Goal: Task Accomplishment & Management: Manage account settings

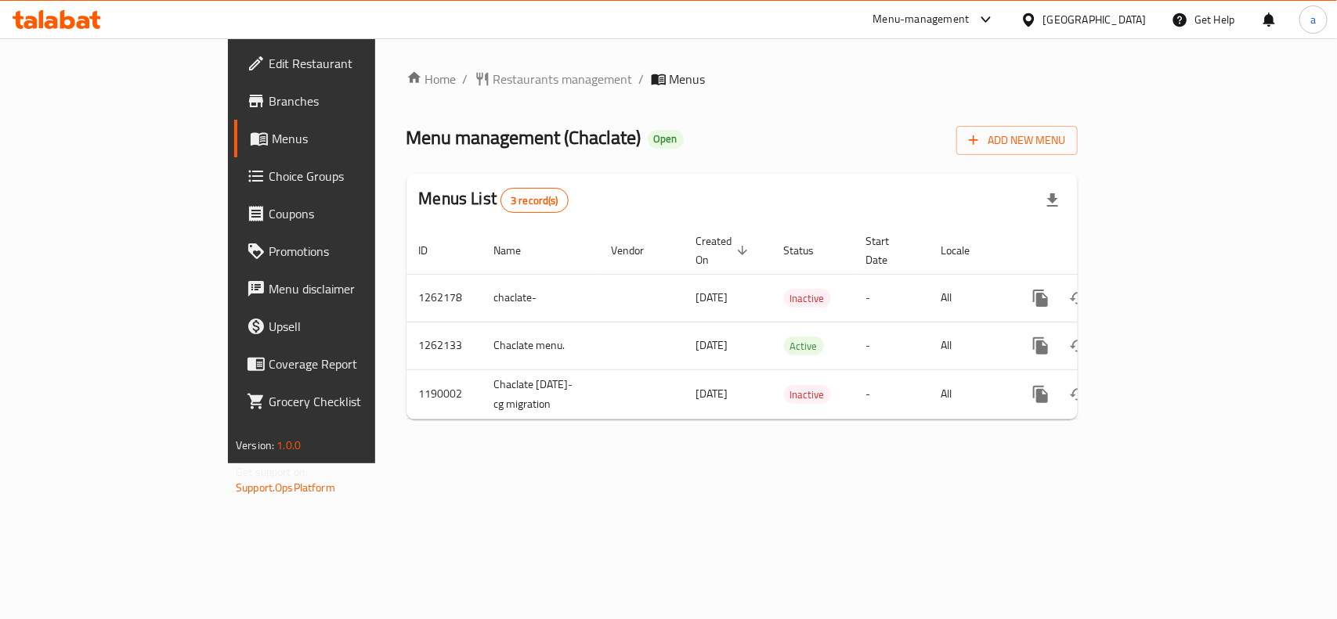
click at [269, 180] on span "Choice Groups" at bounding box center [354, 176] width 170 height 19
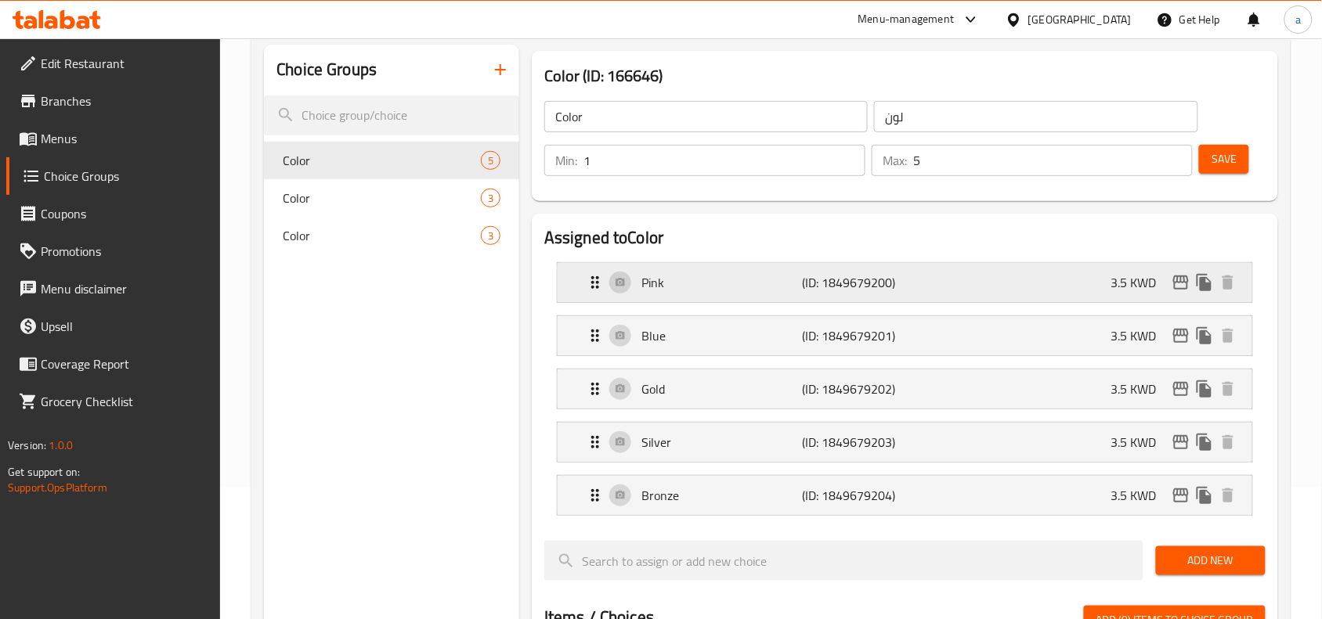
scroll to position [98, 0]
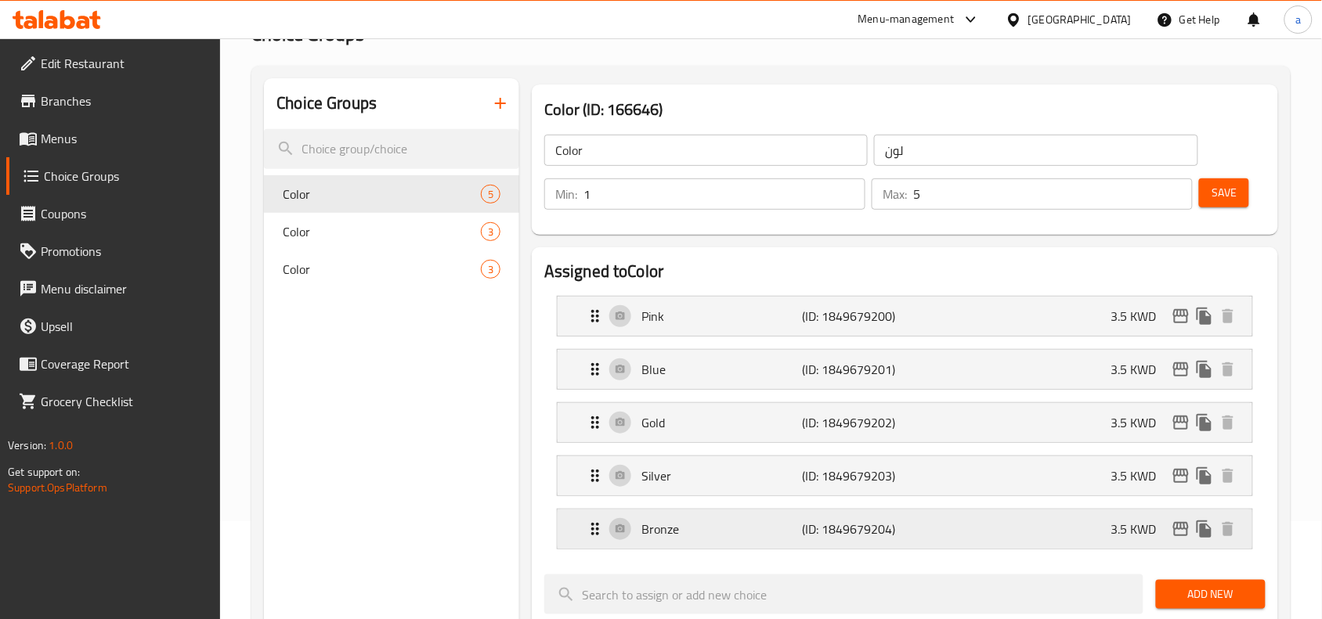
click at [691, 538] on p "Bronze" at bounding box center [721, 529] width 161 height 19
click at [694, 528] on p "Bronze" at bounding box center [721, 529] width 161 height 19
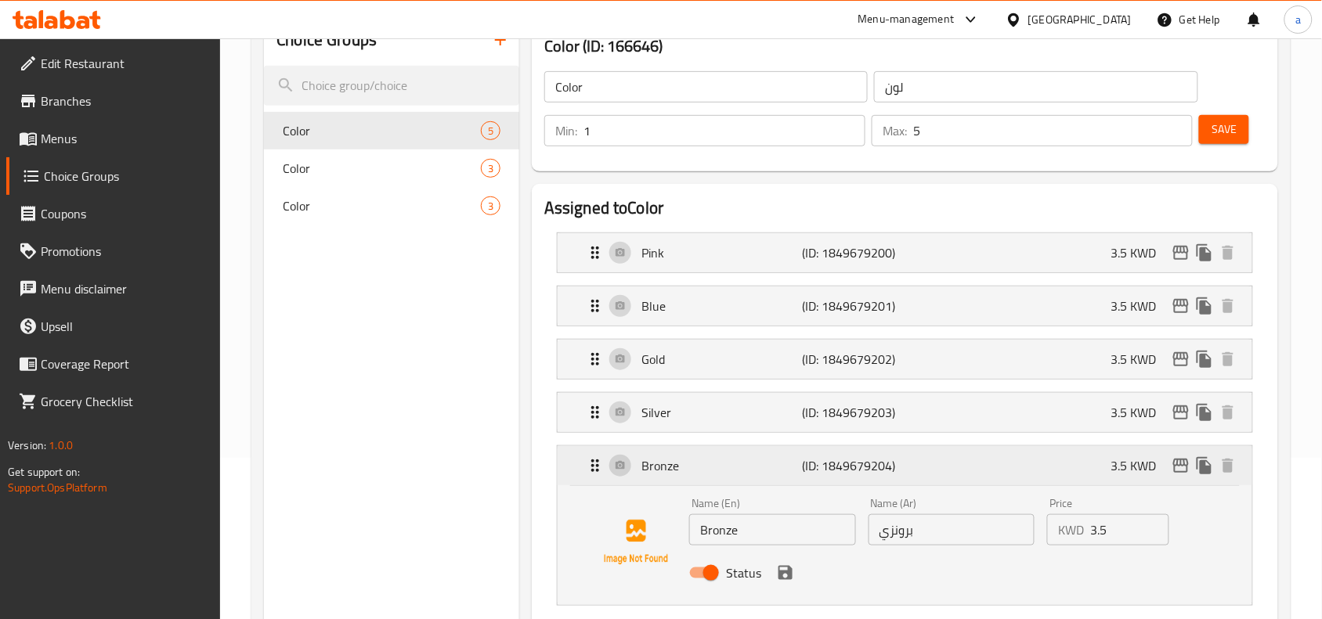
scroll to position [196, 0]
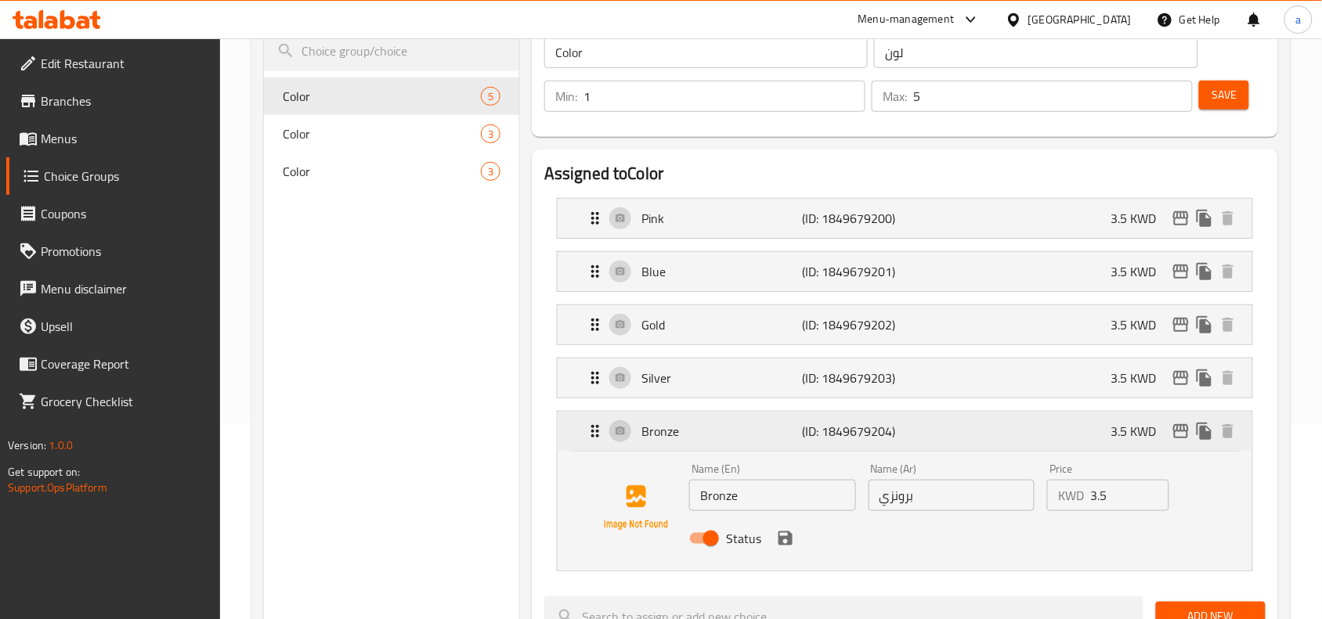
click at [694, 437] on p "Bronze" at bounding box center [721, 431] width 161 height 19
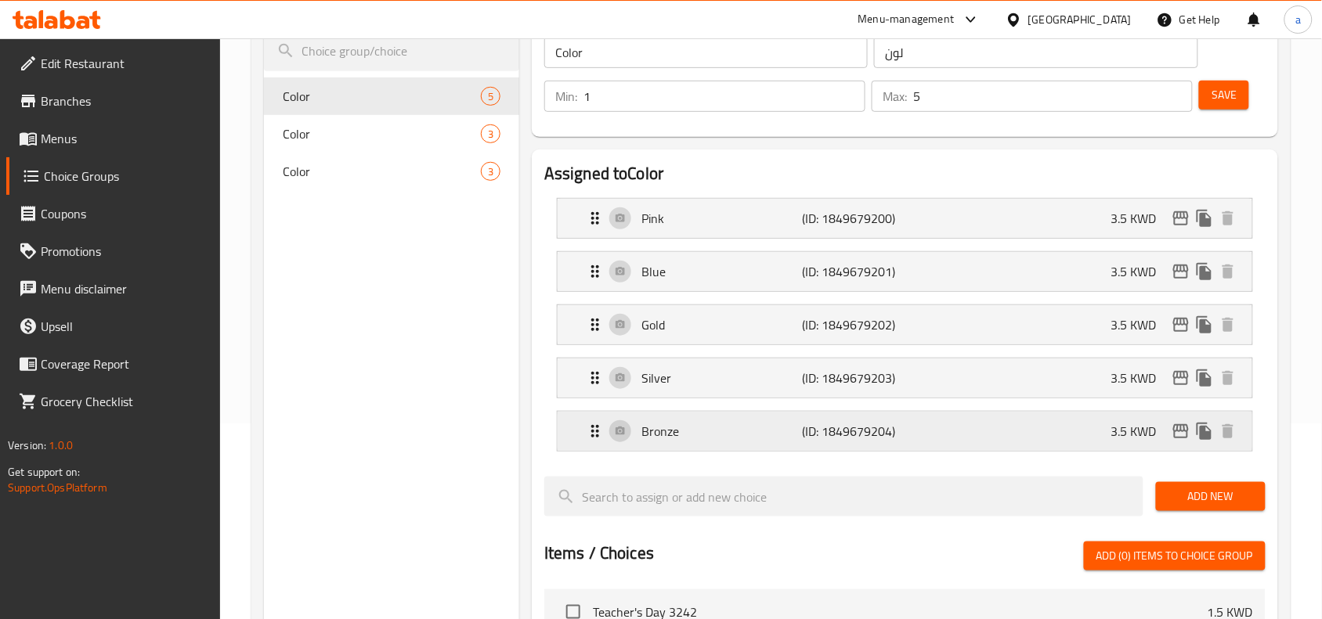
click at [694, 437] on p "Bronze" at bounding box center [721, 431] width 161 height 19
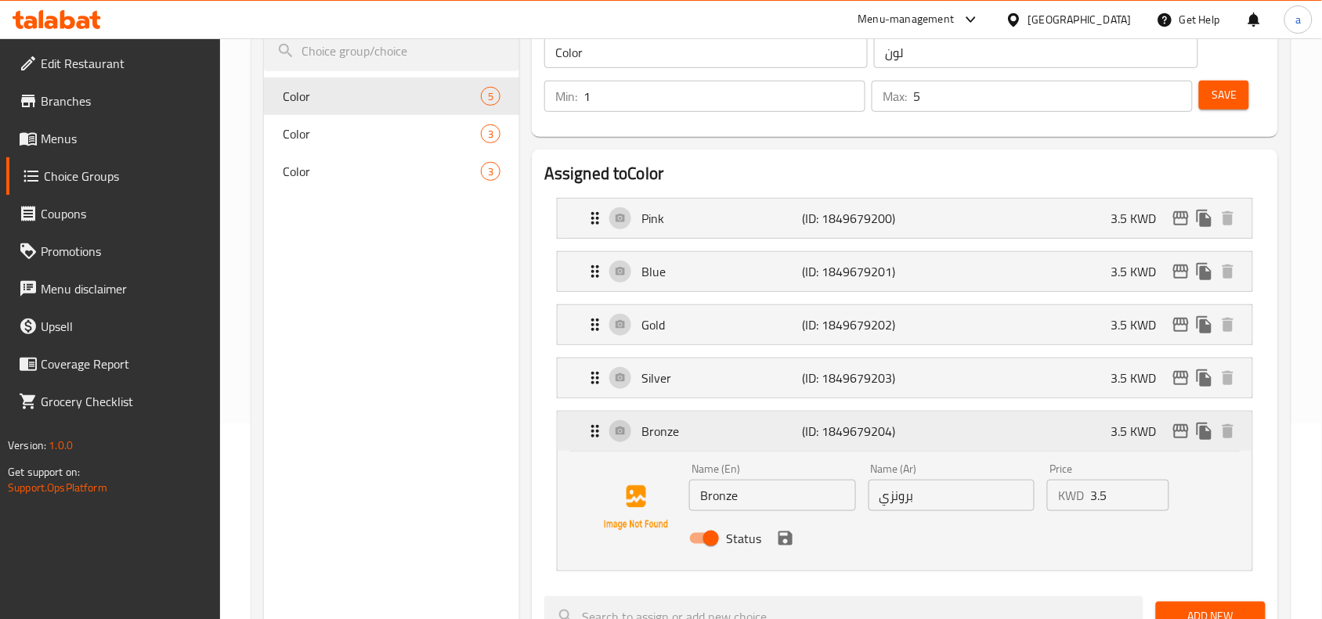
click at [694, 437] on p "Bronze" at bounding box center [721, 431] width 161 height 19
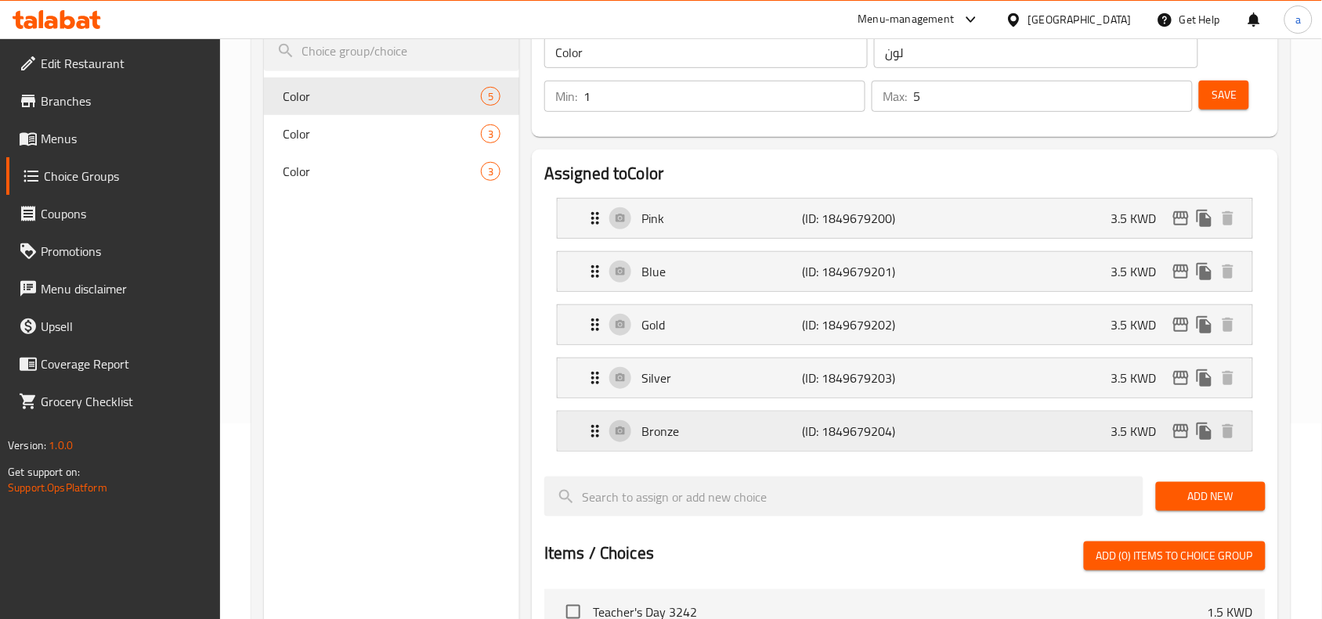
click at [658, 429] on p "Bronze" at bounding box center [721, 431] width 161 height 19
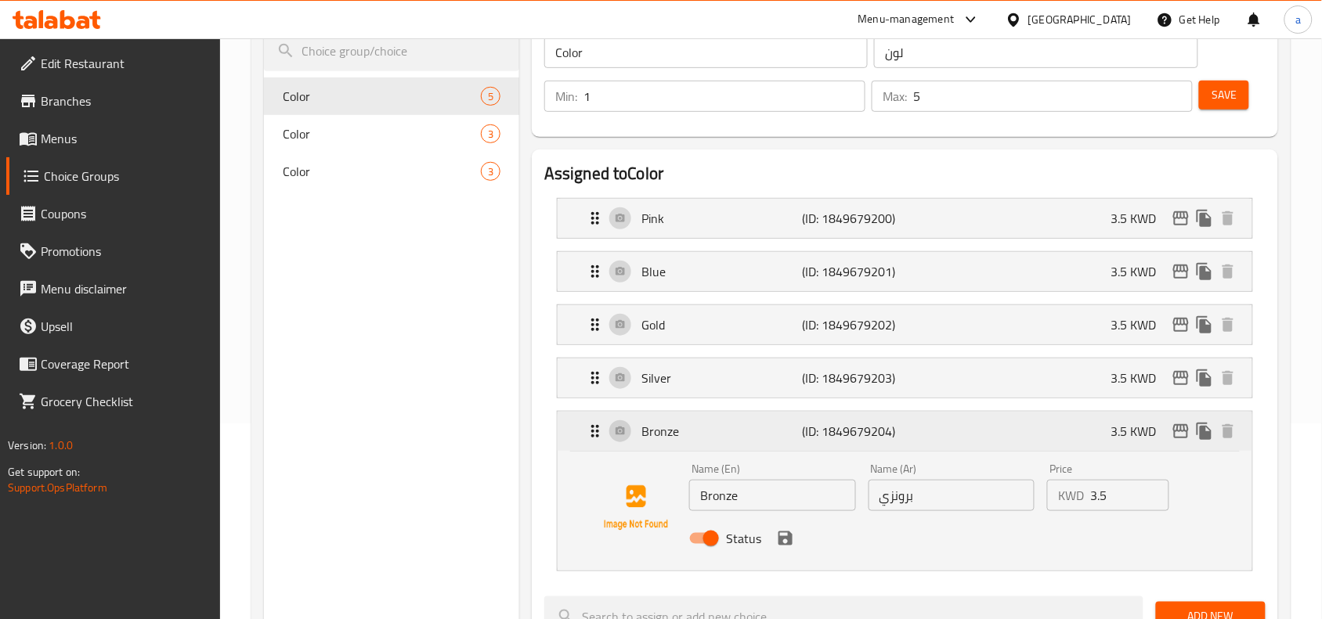
click at [658, 429] on p "Bronze" at bounding box center [721, 431] width 161 height 19
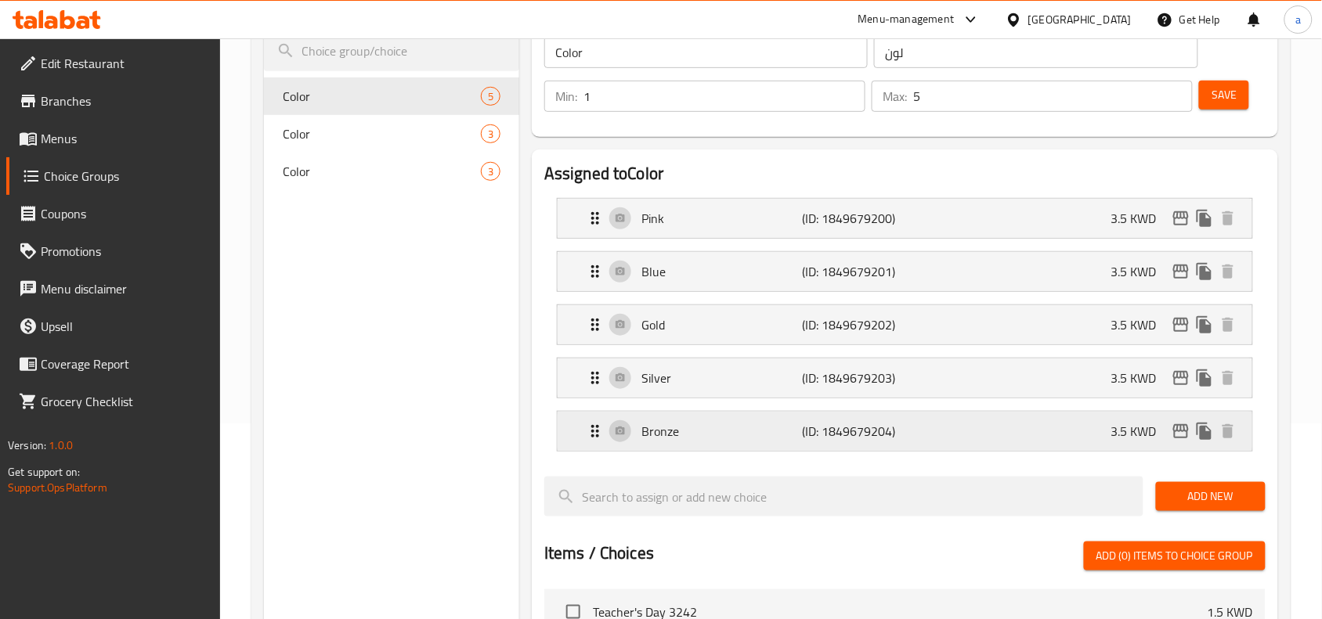
click at [658, 429] on p "Bronze" at bounding box center [721, 431] width 161 height 19
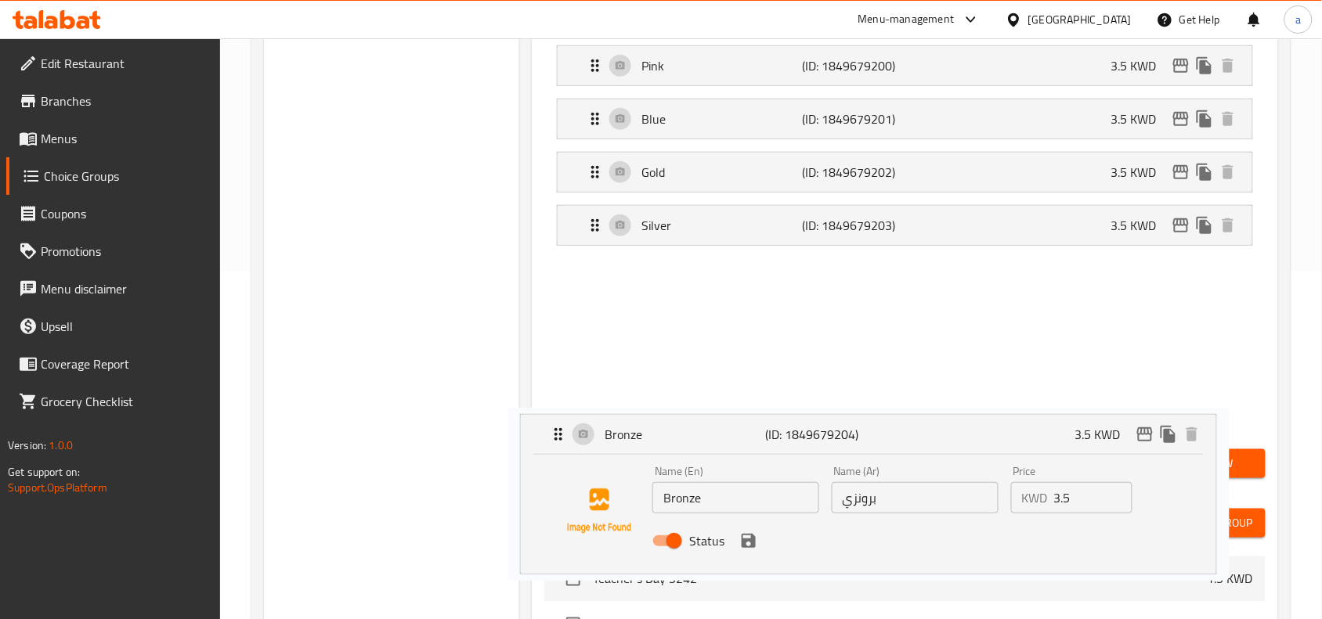
scroll to position [353, 0]
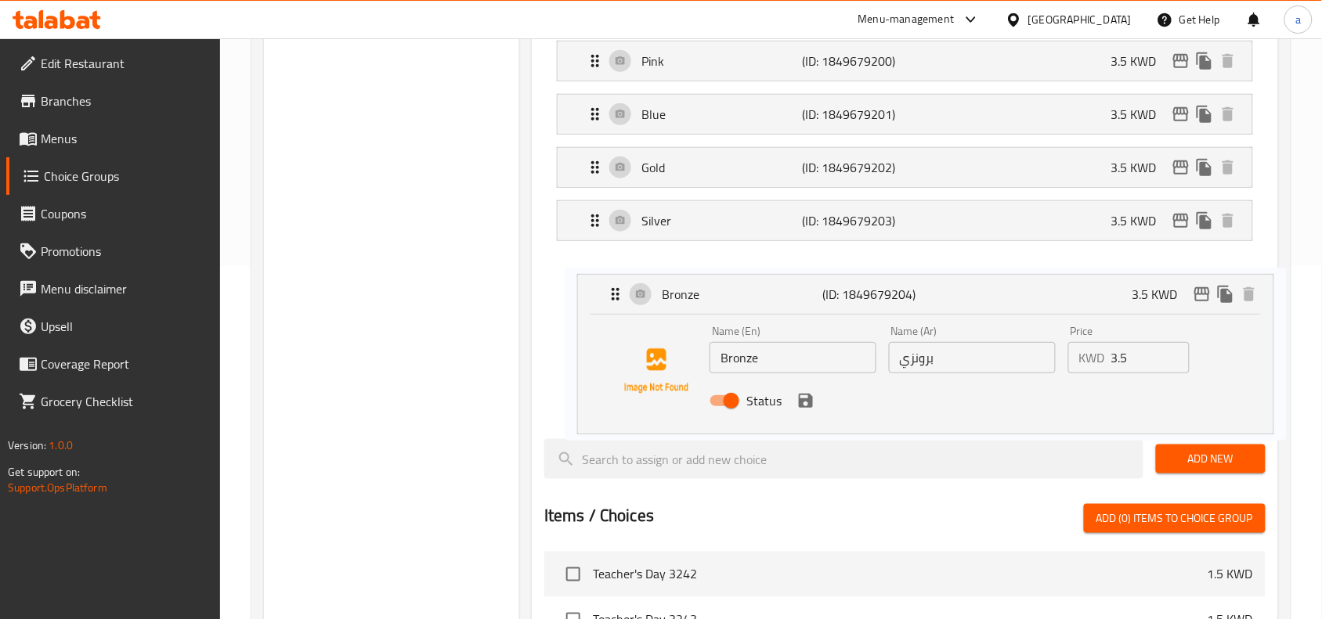
drag, startPoint x: 697, startPoint y: 427, endPoint x: 711, endPoint y: 291, distance: 136.2
click at [711, 291] on nav "Pink (ID: 1849679200) 3.5 KWD Name (En) Pink Name (En) Name (Ar) وردي Name (Ar)…" at bounding box center [904, 227] width 721 height 399
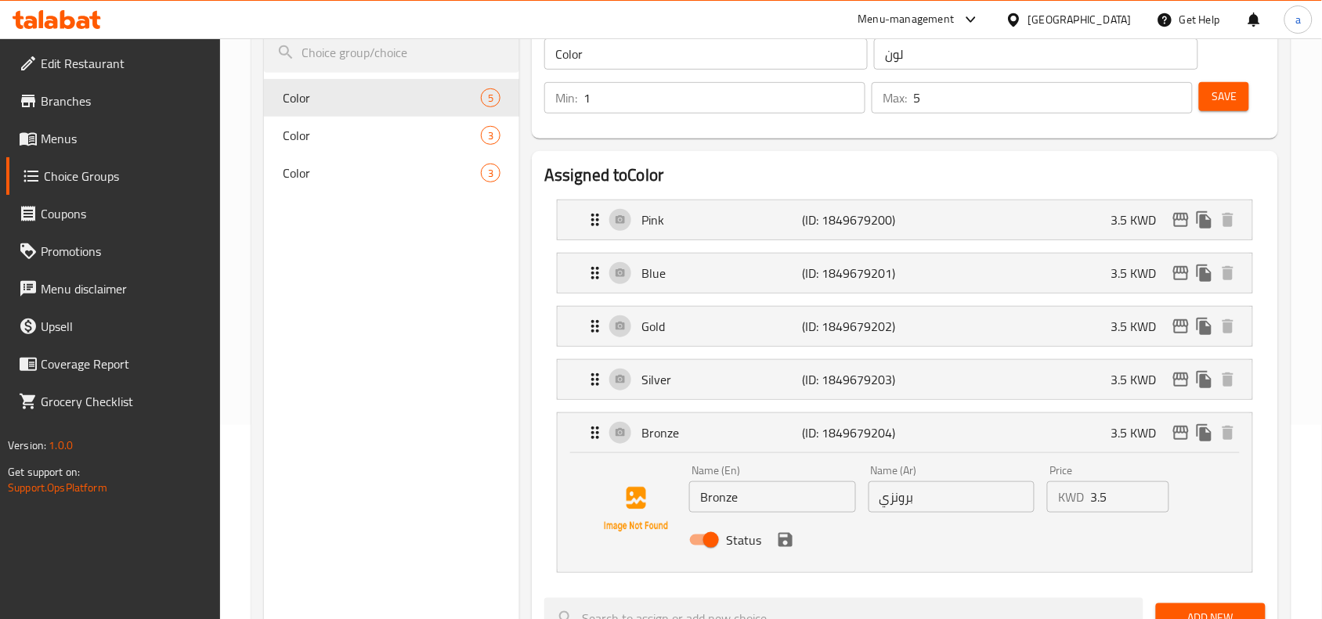
scroll to position [0, 0]
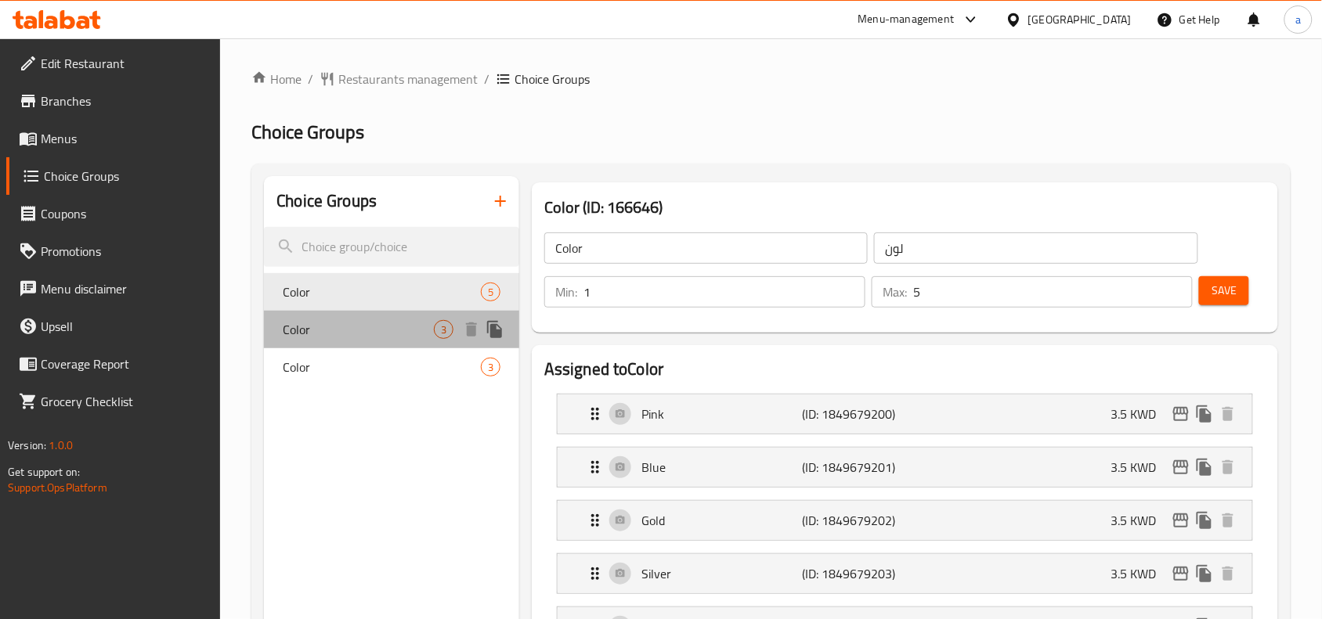
click at [350, 331] on span "Color" at bounding box center [358, 329] width 151 height 19
type input "3"
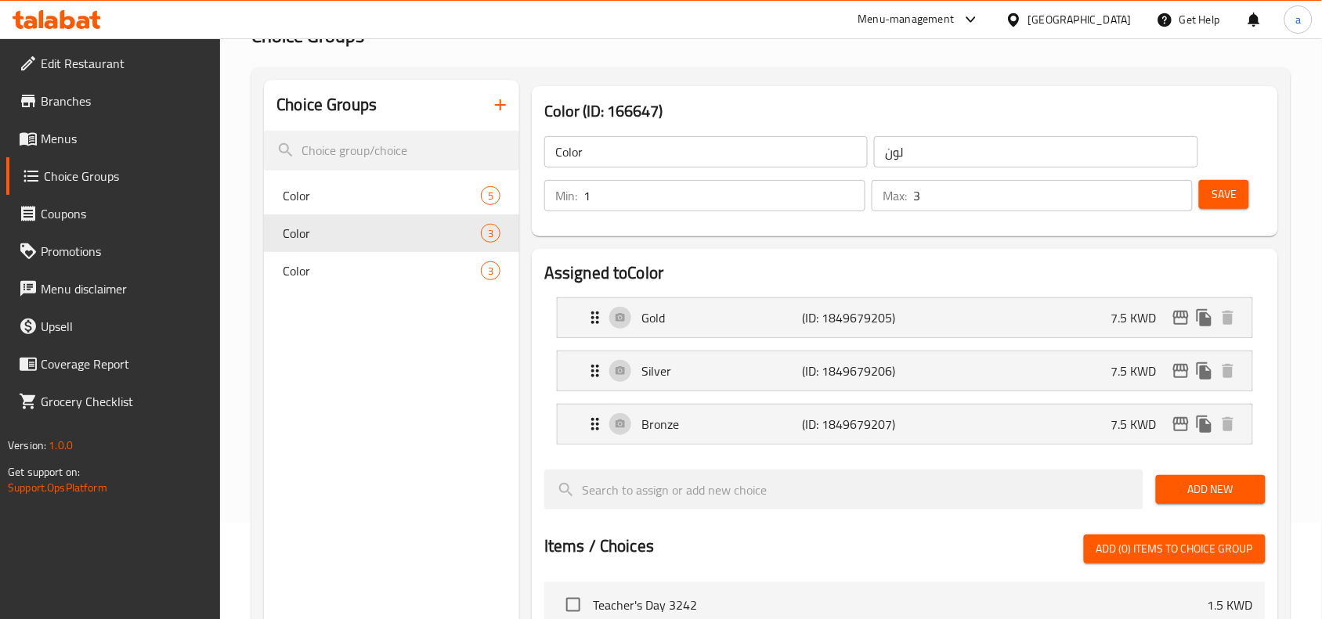
scroll to position [98, 0]
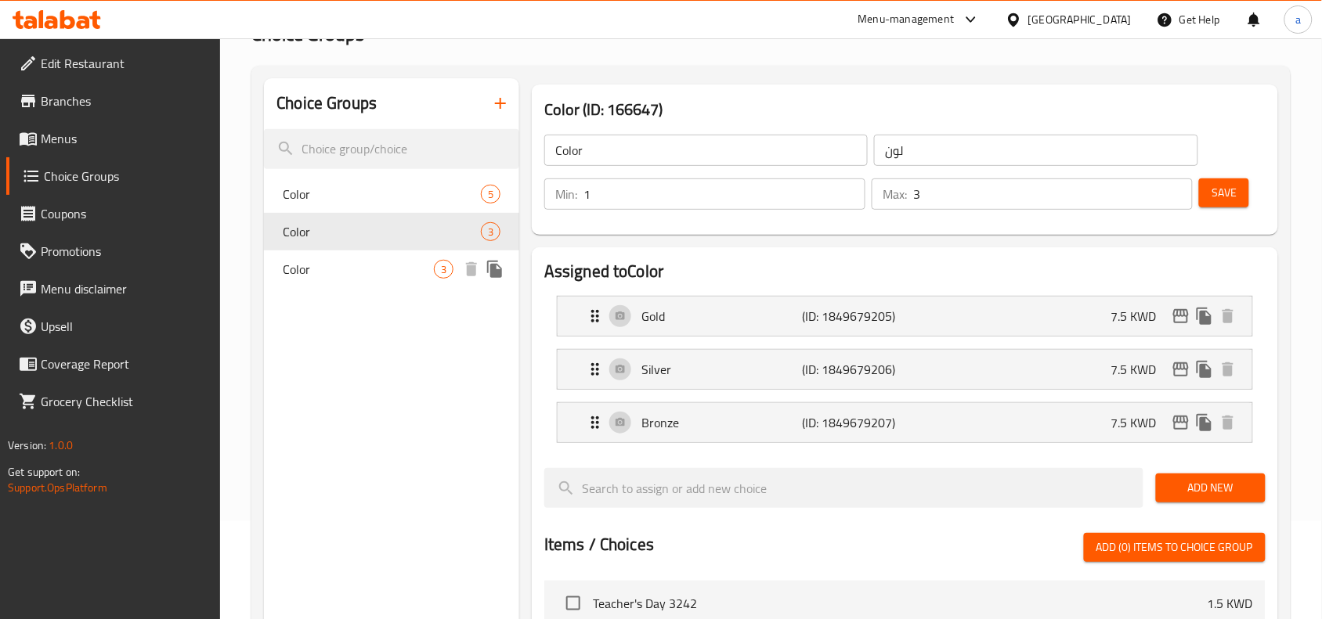
click at [335, 265] on span "Color" at bounding box center [358, 269] width 151 height 19
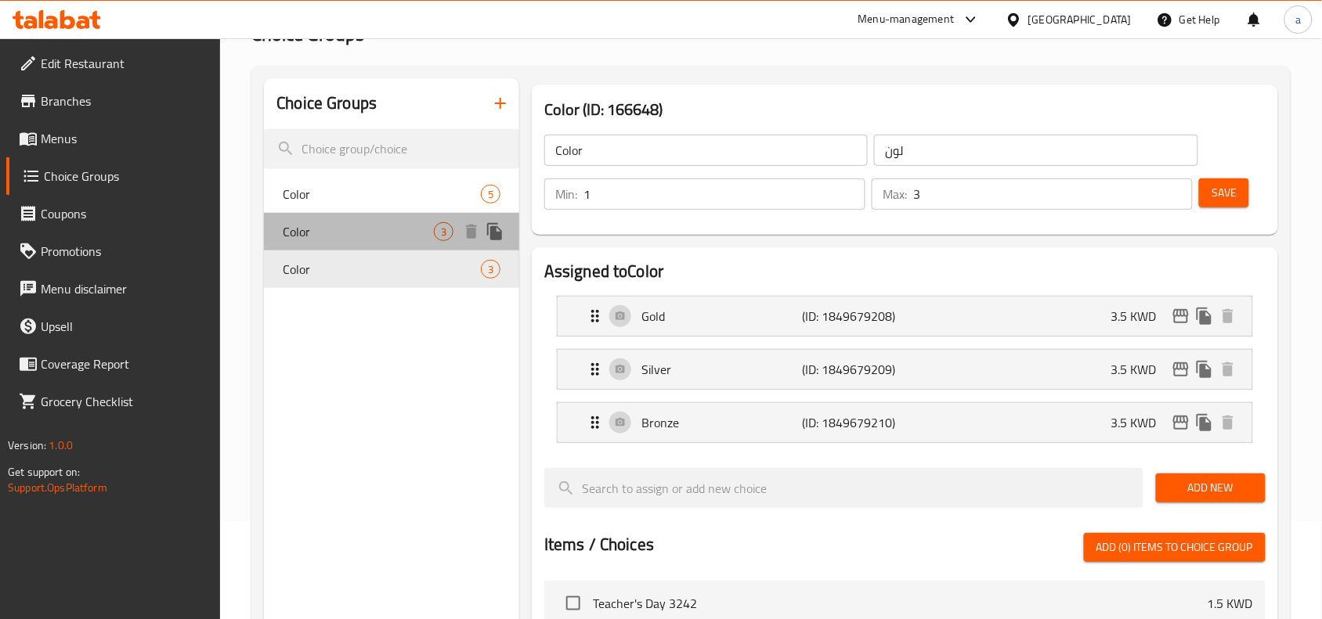
click at [417, 225] on span "Color" at bounding box center [358, 231] width 151 height 19
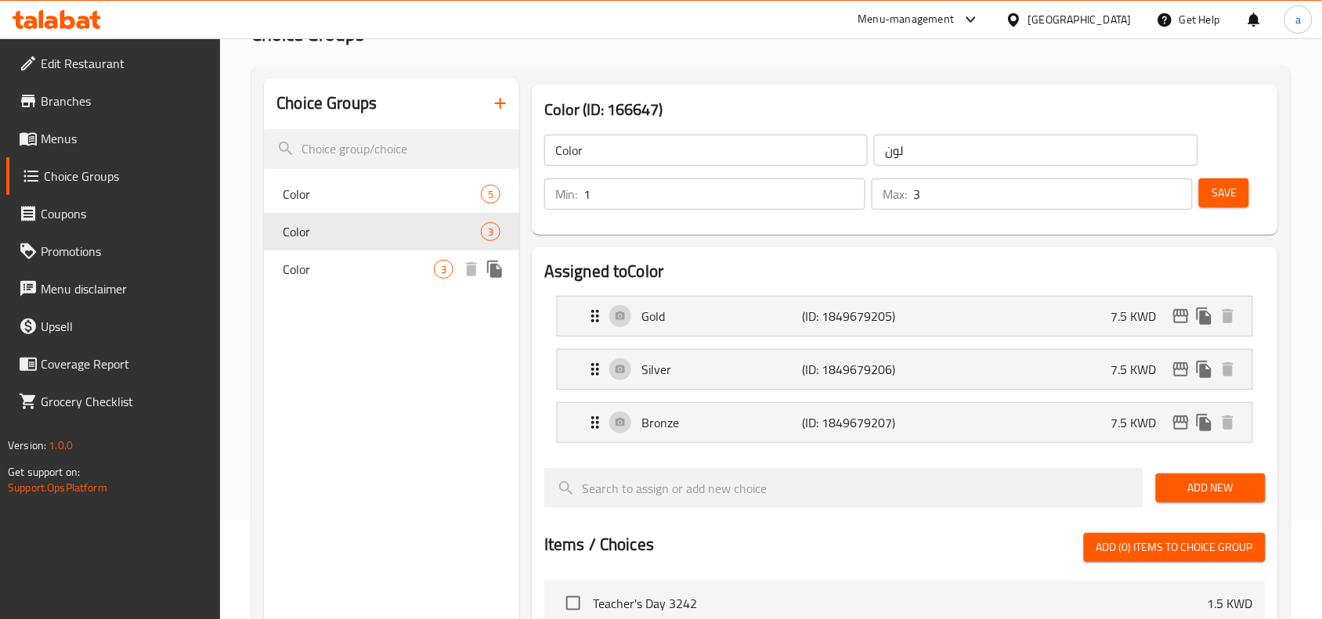
click at [373, 262] on span "Color" at bounding box center [358, 269] width 151 height 19
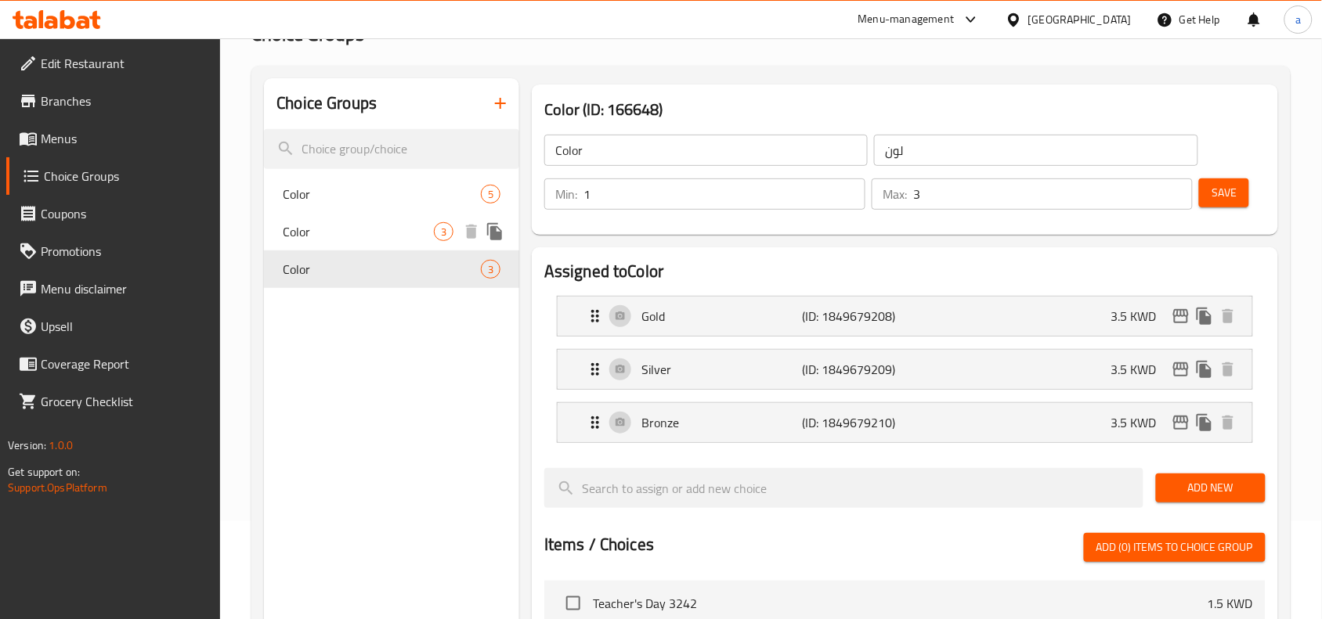
click at [348, 229] on span "Color" at bounding box center [358, 231] width 151 height 19
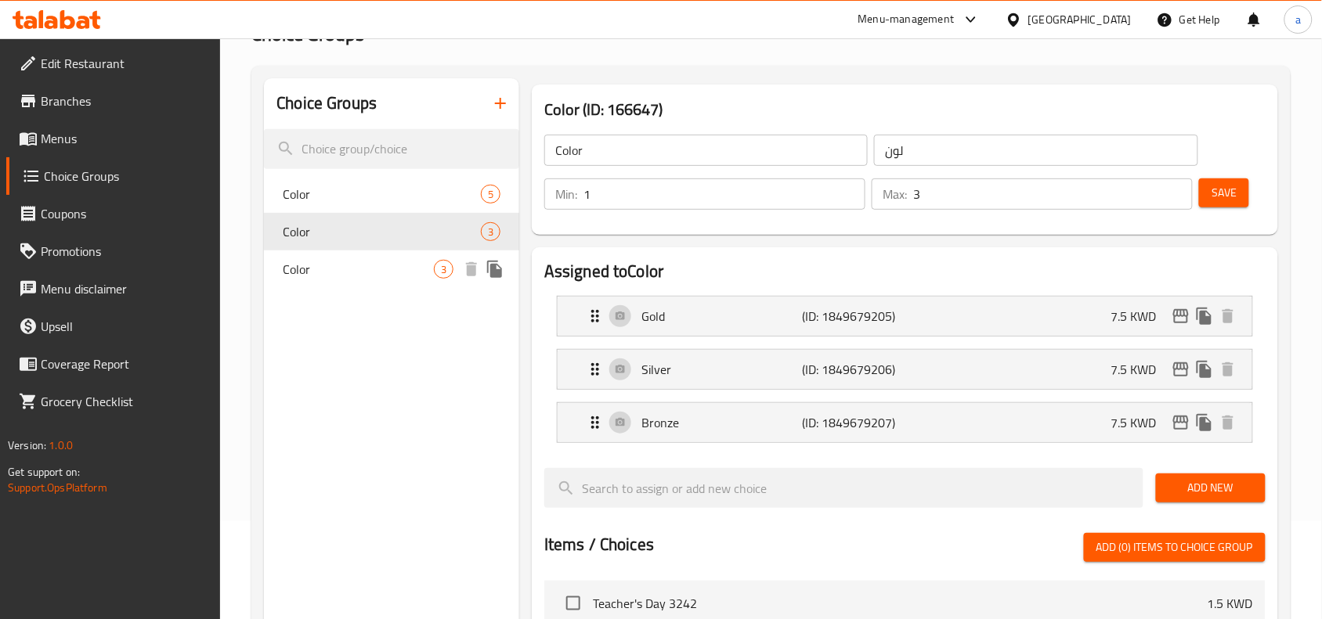
click at [323, 265] on span "Color" at bounding box center [358, 269] width 151 height 19
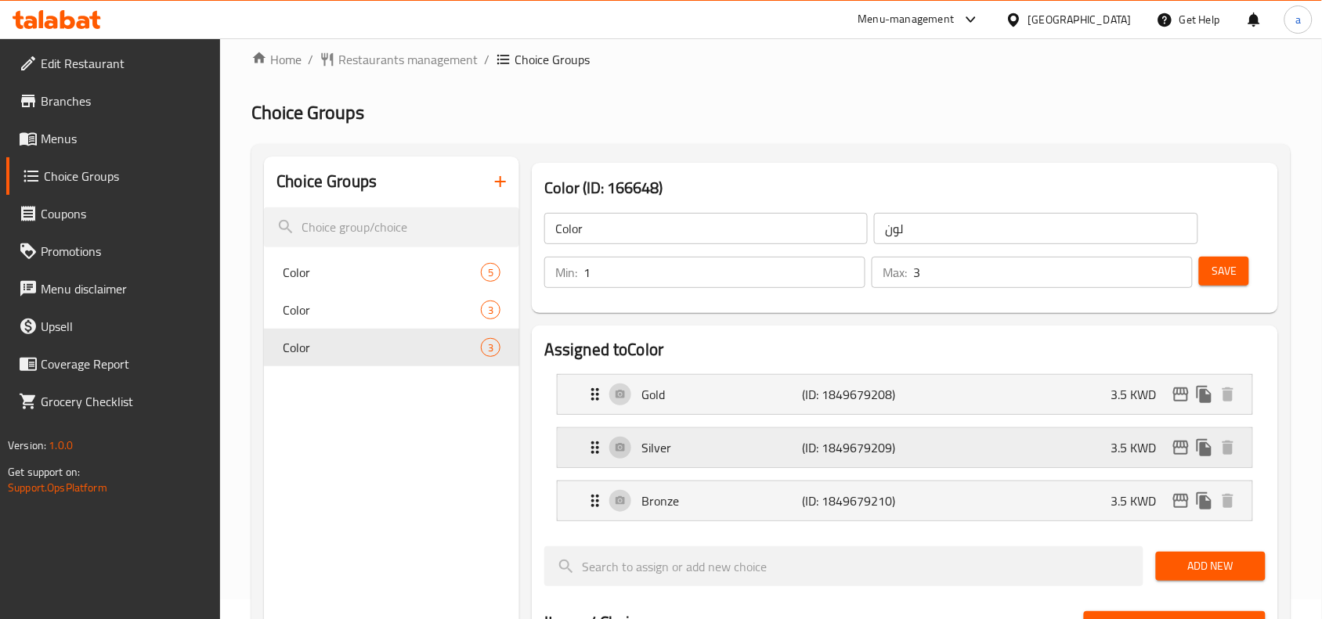
scroll to position [0, 0]
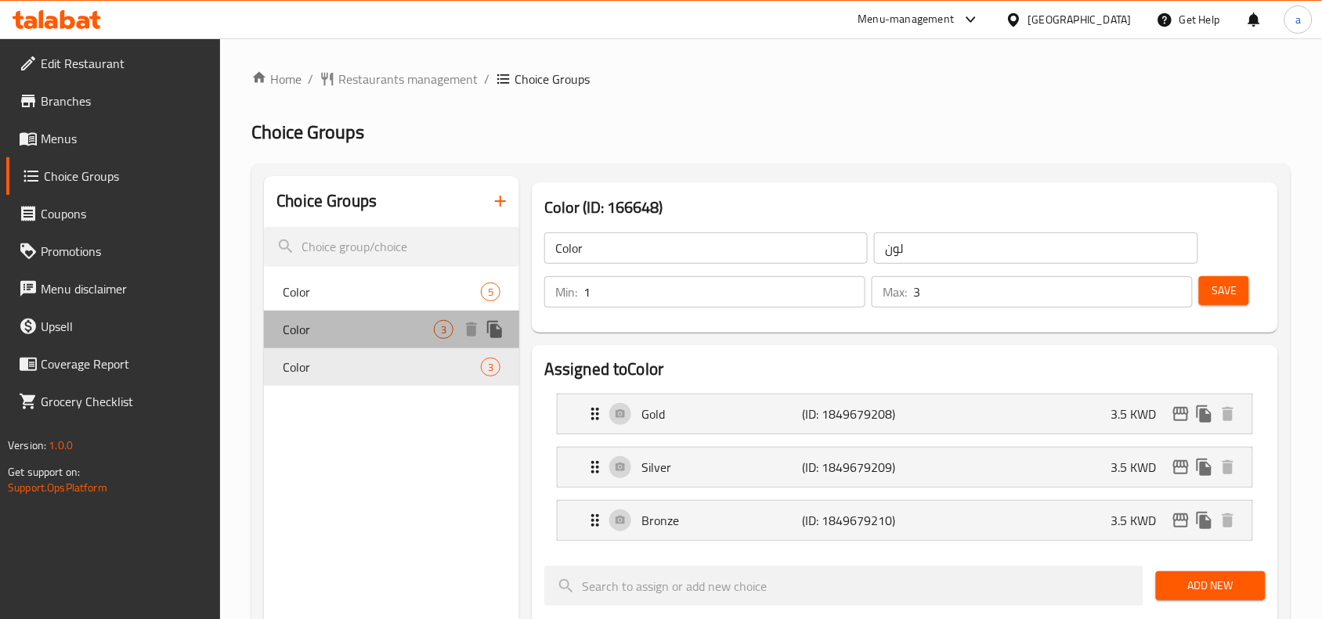
click at [361, 322] on span "Color" at bounding box center [358, 329] width 151 height 19
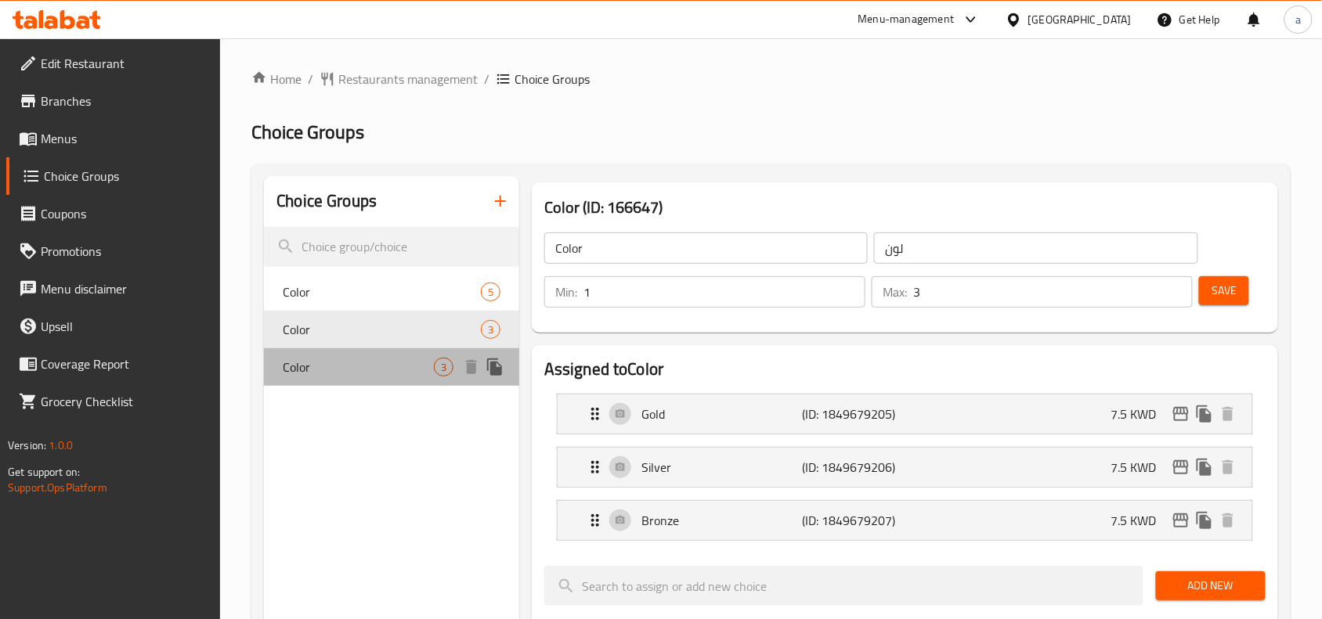
click at [406, 377] on div "Color 3" at bounding box center [391, 367] width 255 height 38
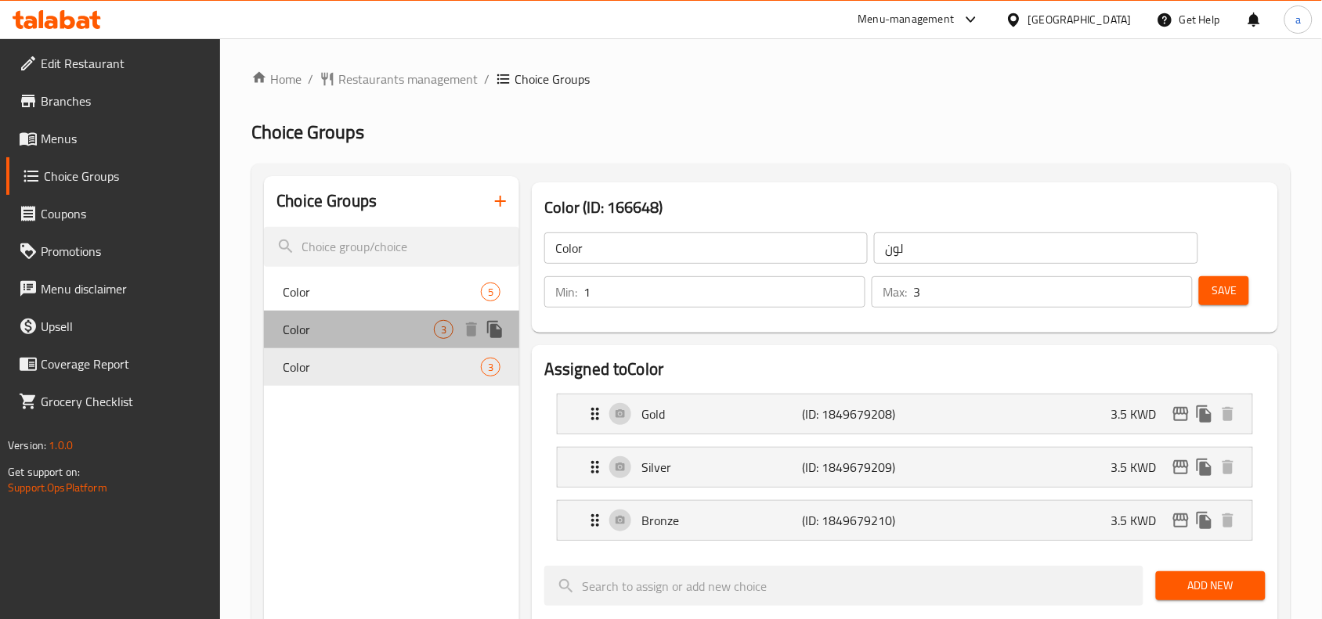
click at [362, 331] on span "Color" at bounding box center [358, 329] width 151 height 19
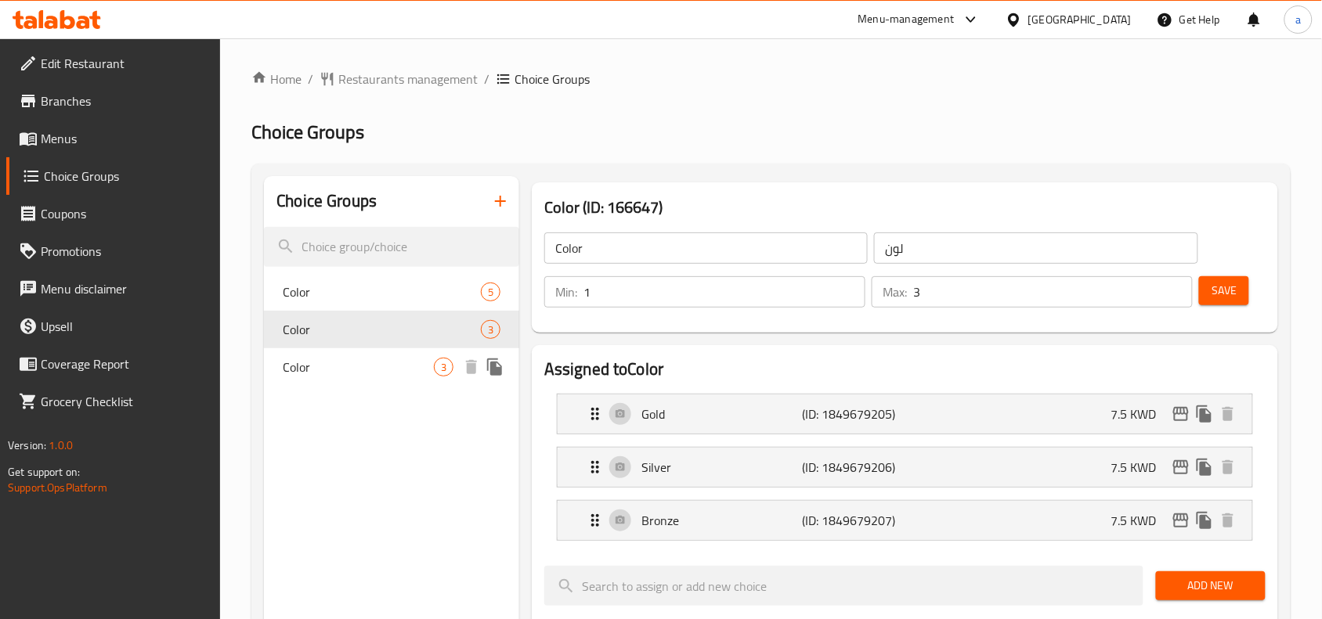
click at [346, 361] on span "Color" at bounding box center [358, 367] width 151 height 19
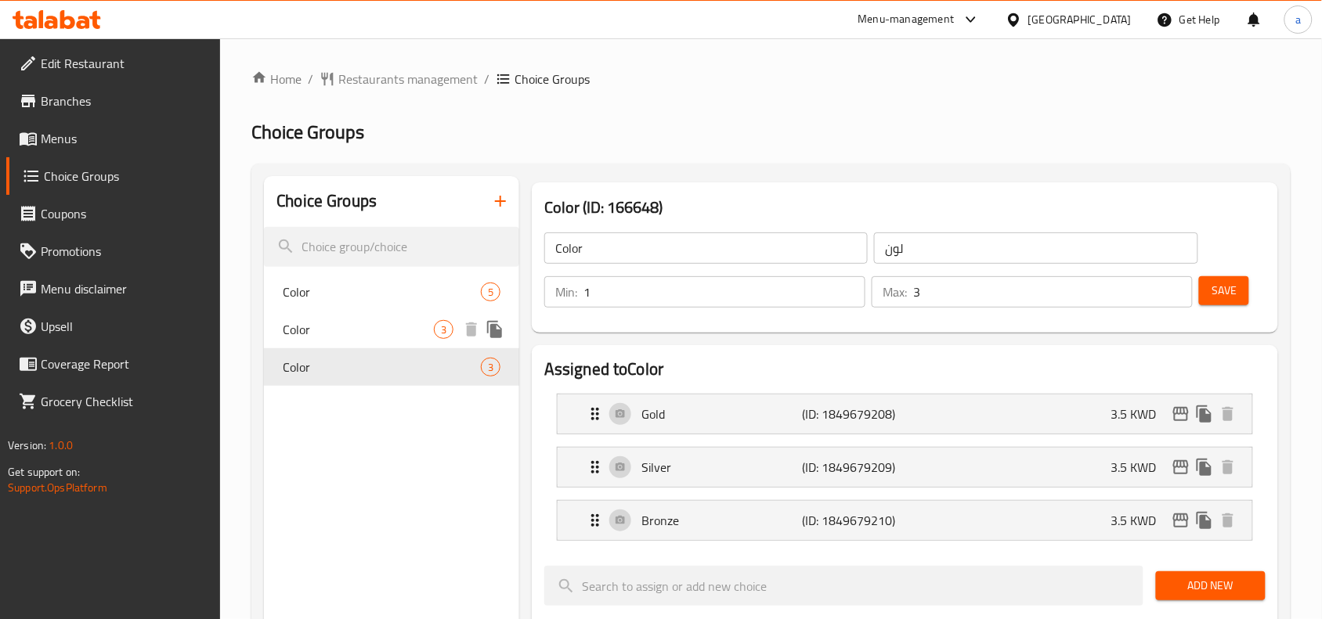
click at [343, 326] on span "Color" at bounding box center [358, 329] width 151 height 19
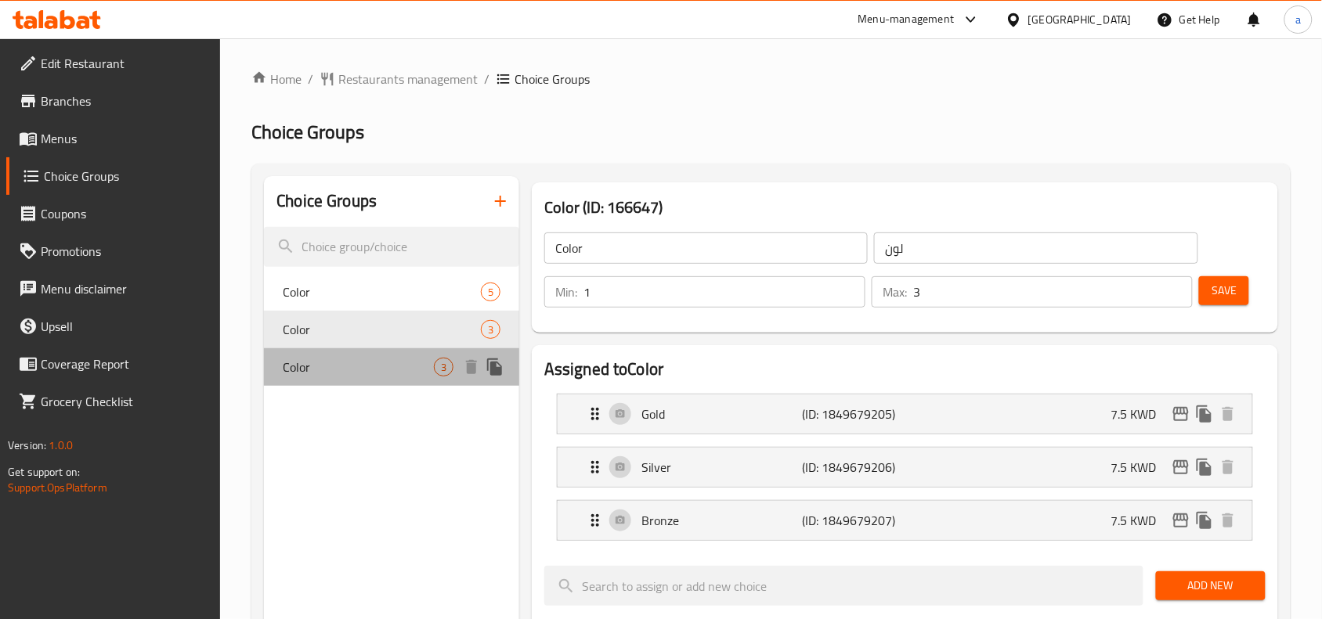
click at [359, 381] on div "Color 3" at bounding box center [391, 367] width 255 height 38
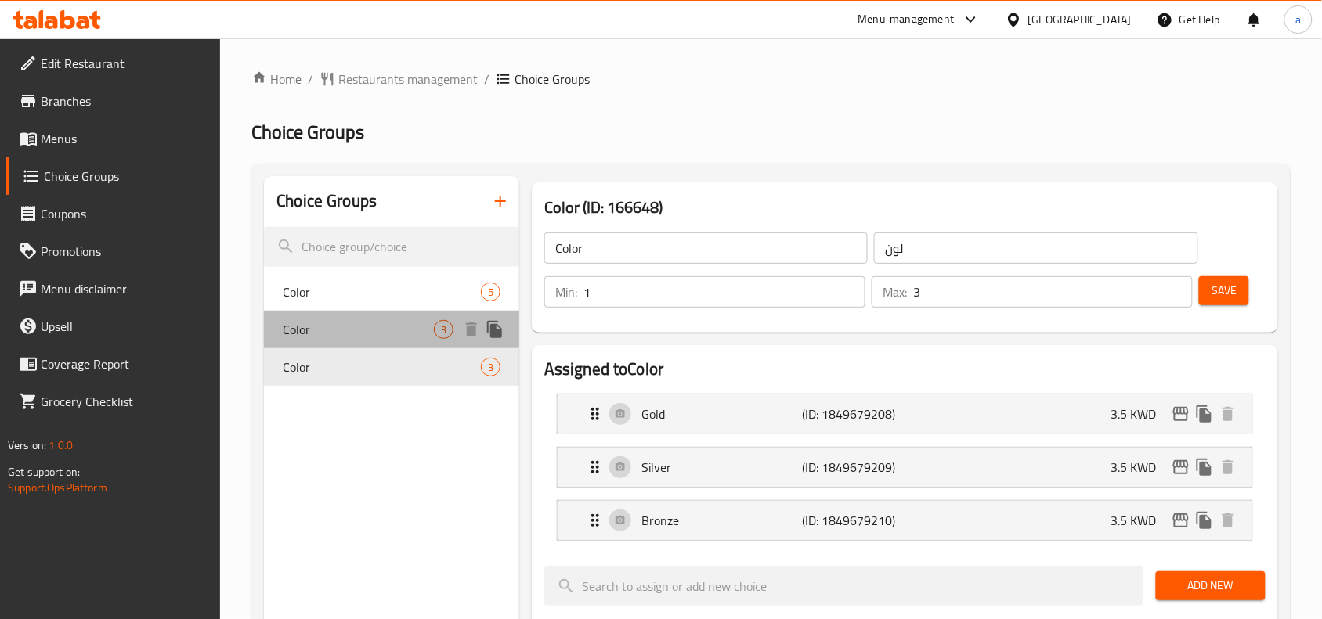
click at [384, 343] on div "Color 3" at bounding box center [391, 330] width 255 height 38
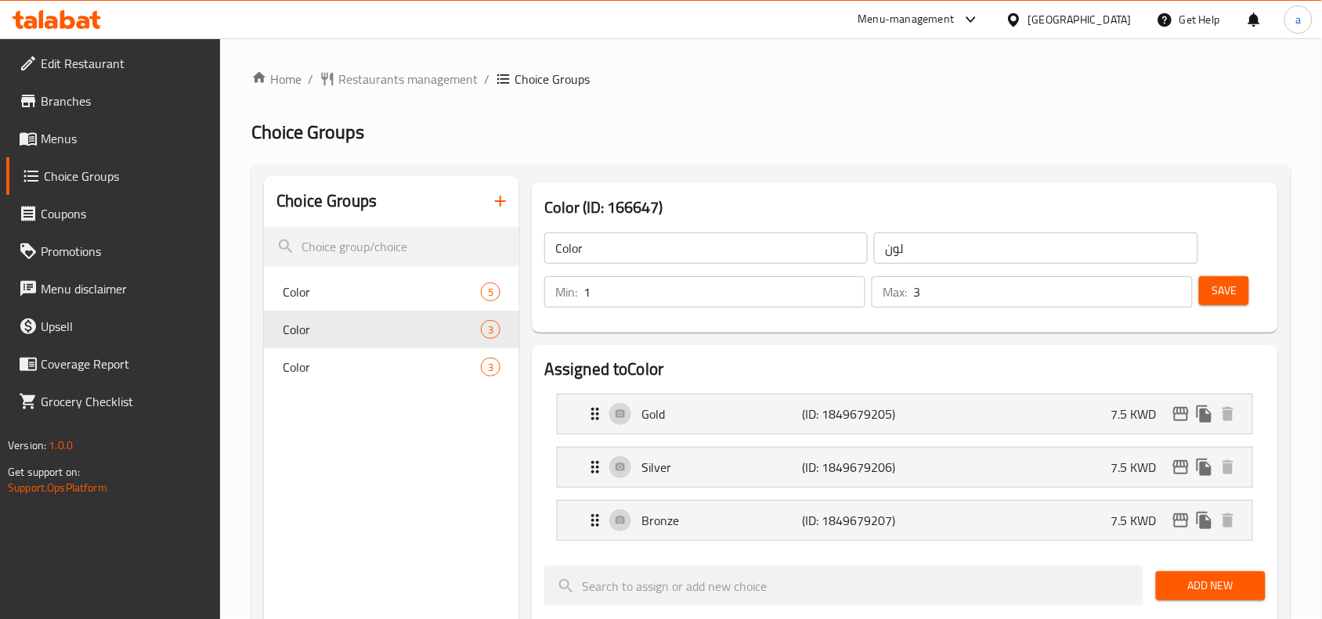
click at [619, 248] on input "Color" at bounding box center [705, 248] width 323 height 31
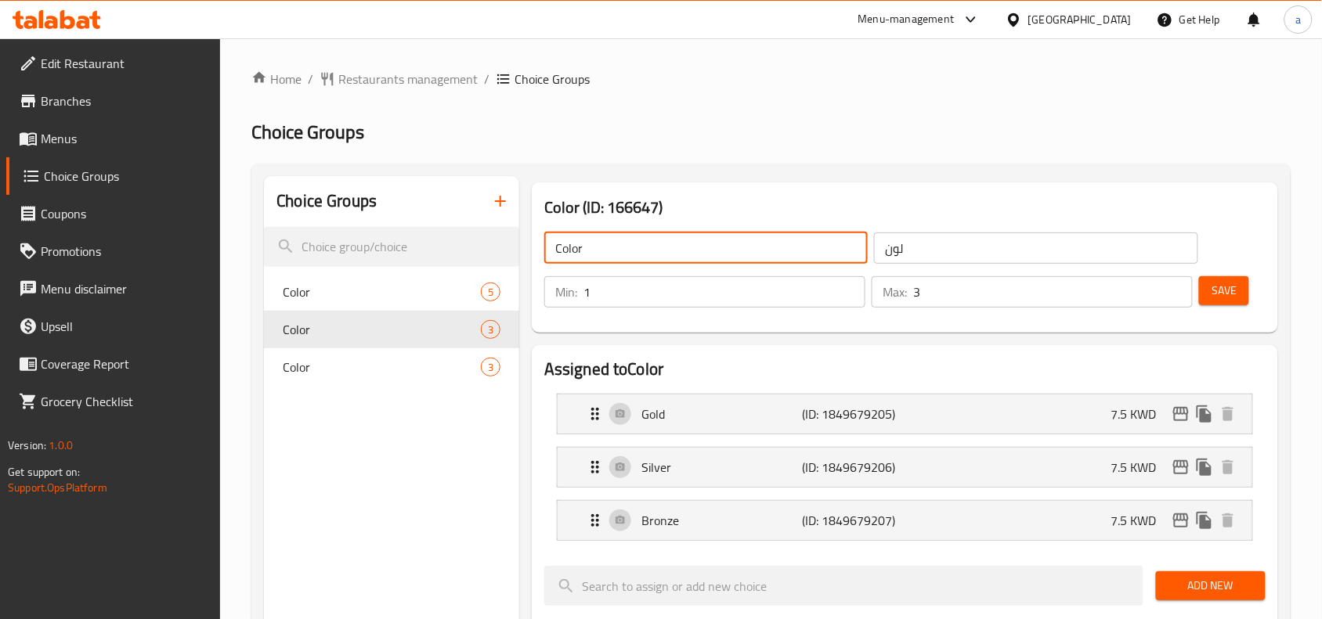
click at [619, 248] on input "Color" at bounding box center [705, 248] width 323 height 31
click at [860, 366] on h2 "Assigned to Color" at bounding box center [904, 369] width 721 height 23
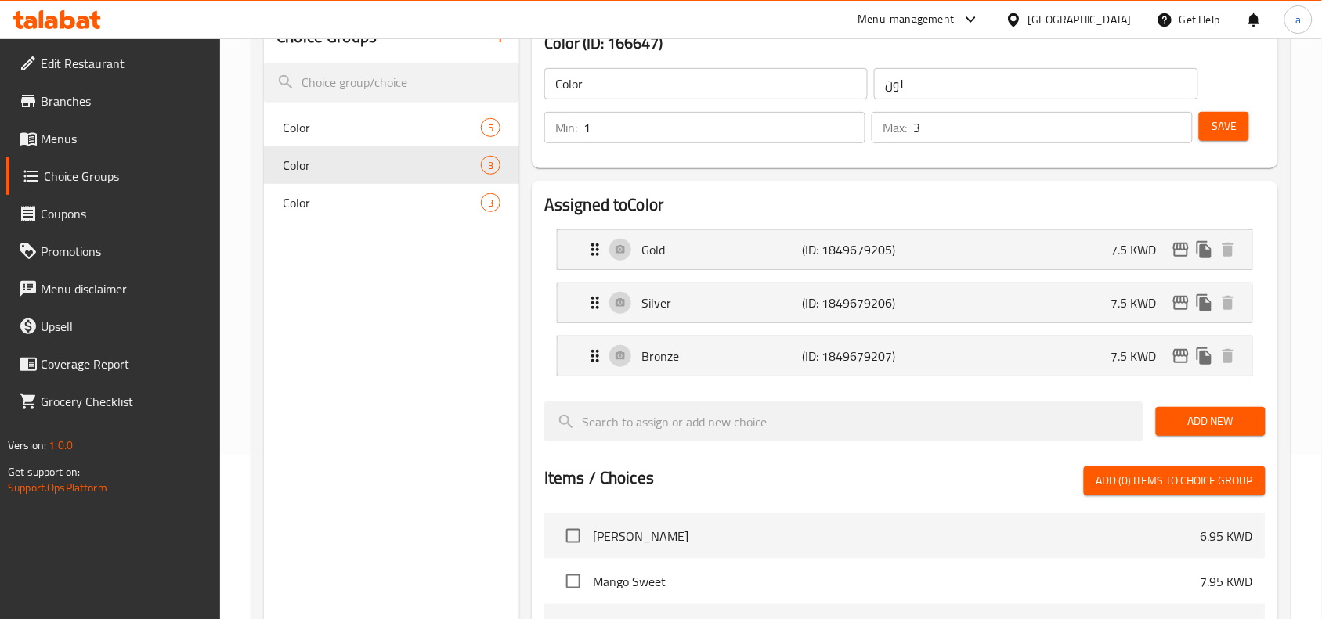
scroll to position [108, 0]
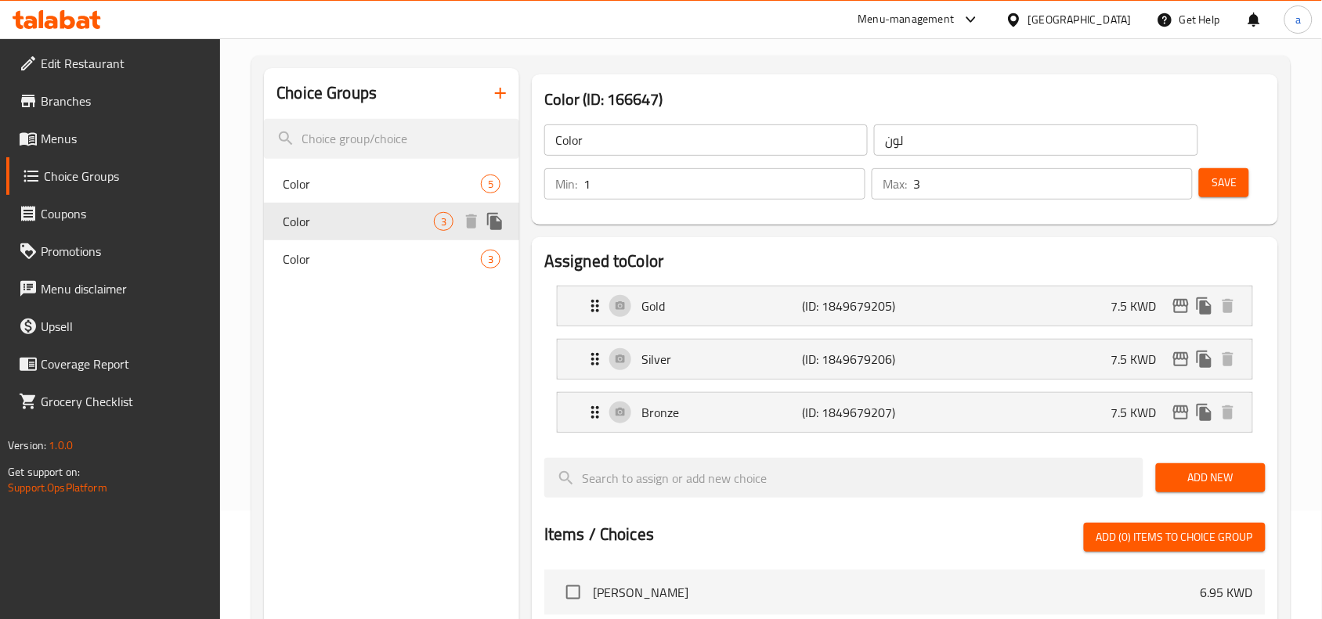
click at [356, 233] on div "Color 3" at bounding box center [391, 222] width 255 height 38
click at [363, 222] on span "Color" at bounding box center [358, 221] width 151 height 19
click at [384, 271] on div "Color 3" at bounding box center [391, 259] width 255 height 38
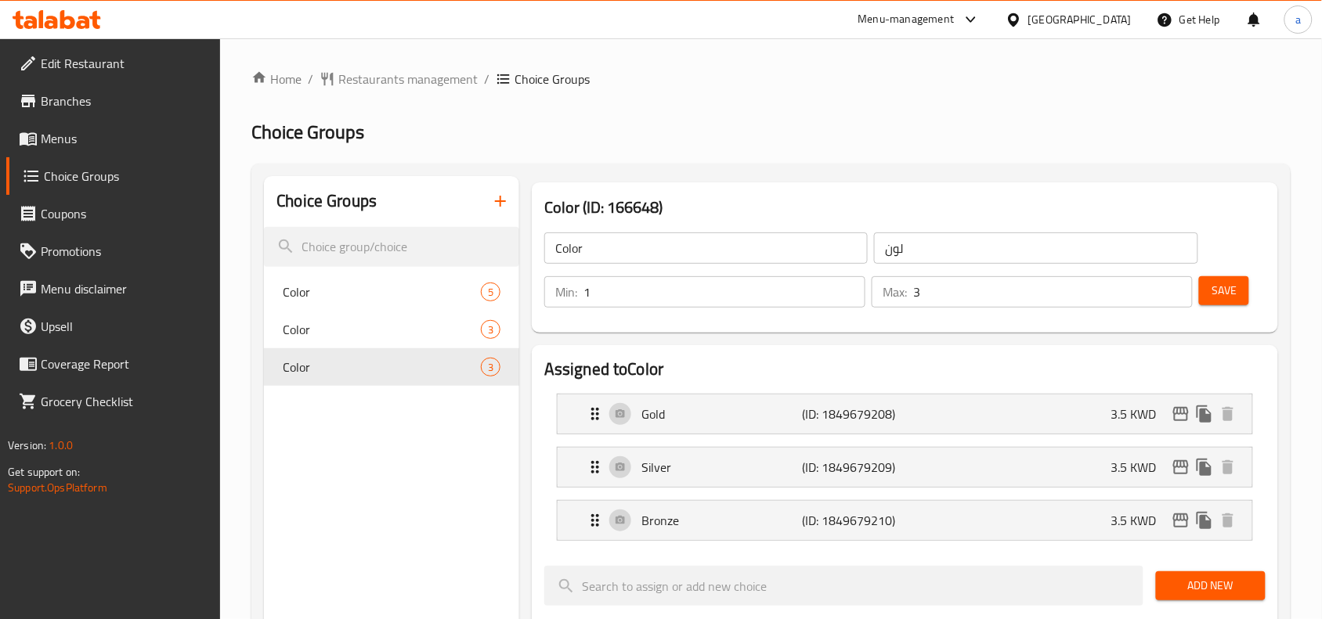
scroll to position [196, 0]
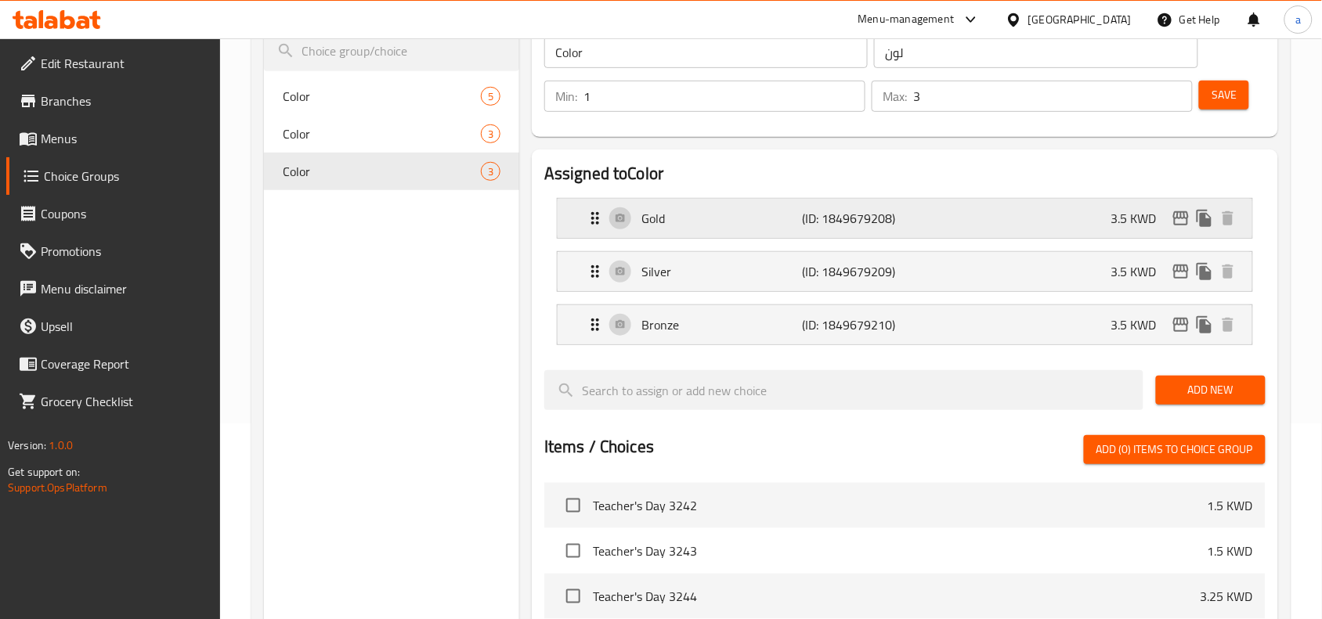
click at [774, 199] on div "Gold (ID: 1849679208) 3.5 KWD" at bounding box center [910, 218] width 648 height 39
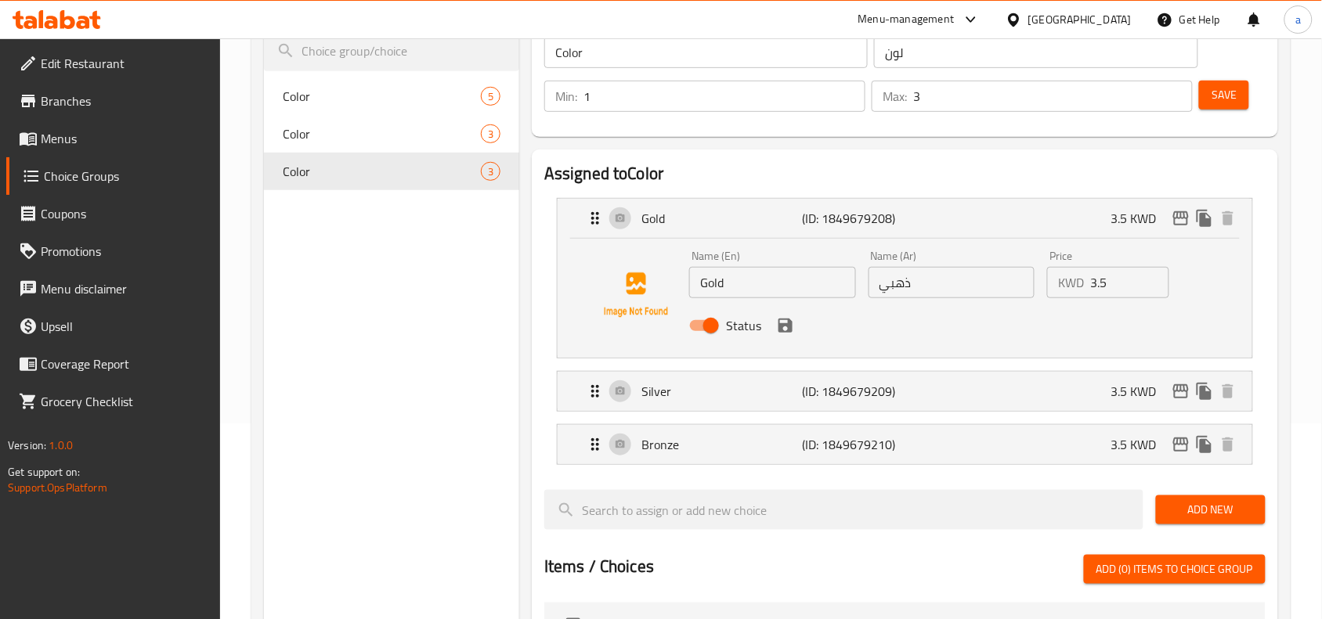
click at [835, 413] on li "Silver (ID: 1849679209) 3.5 KWD Name (En) Silver Name (En) Name (Ar) فضي Name (…" at bounding box center [904, 391] width 721 height 53
click at [695, 394] on p "Silver" at bounding box center [721, 391] width 161 height 19
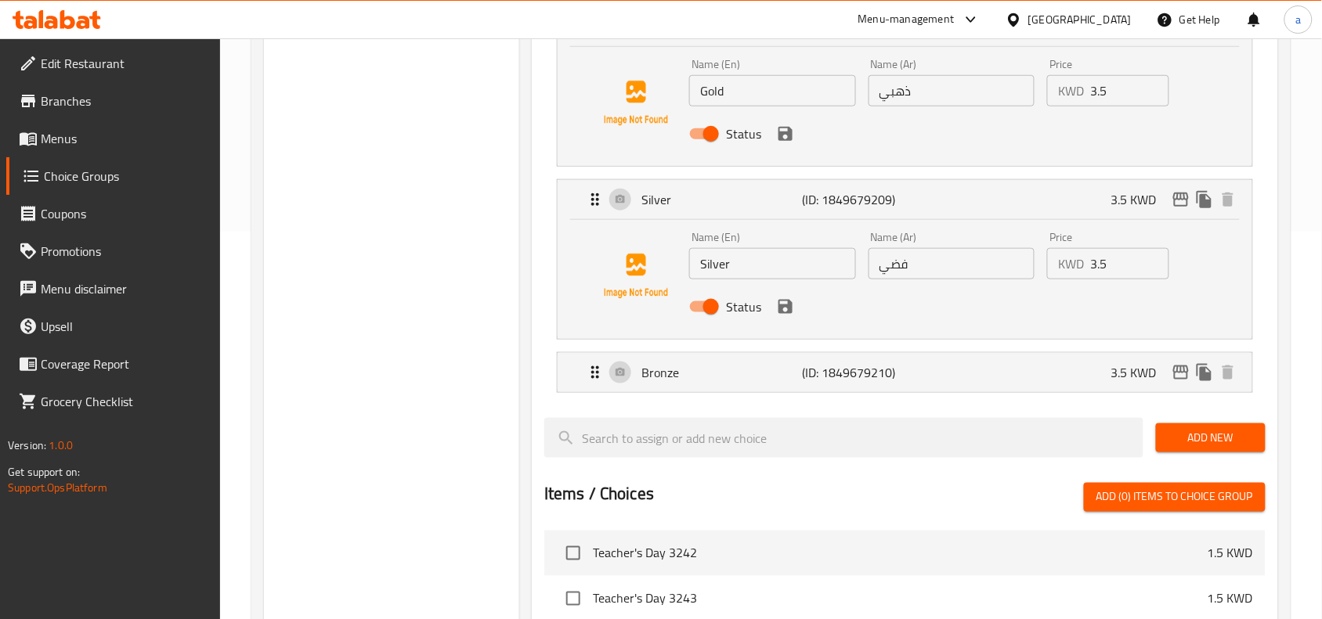
scroll to position [391, 0]
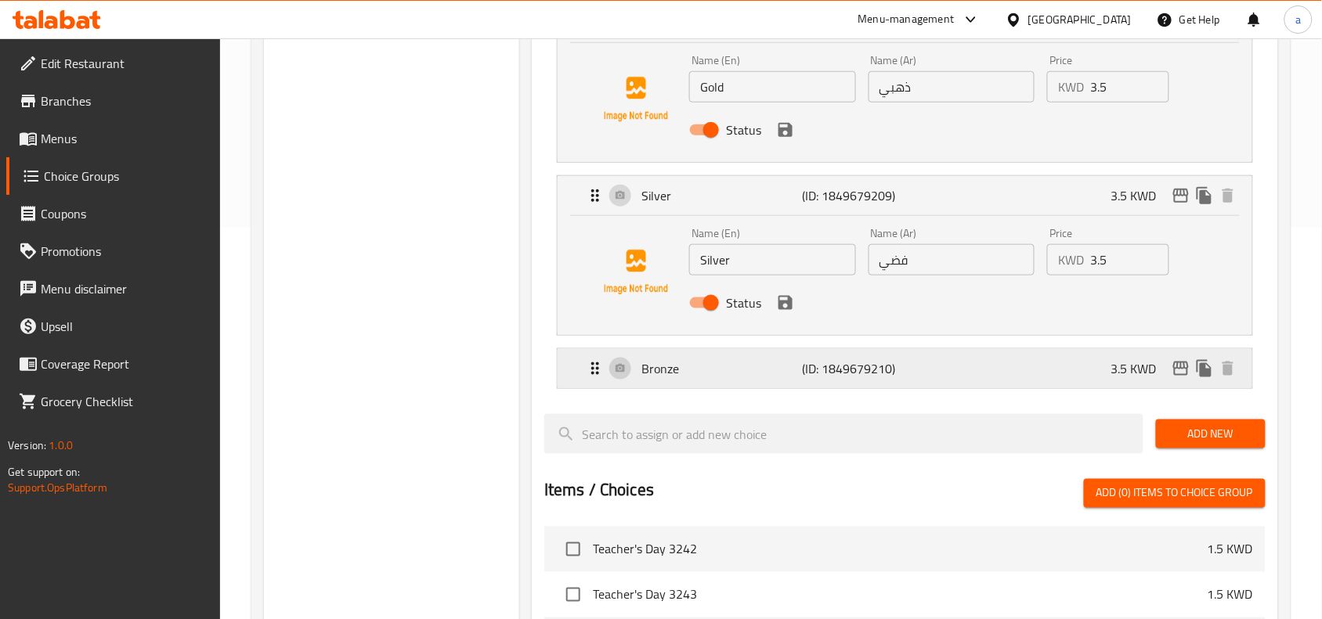
click at [835, 388] on div "Bronze (ID: 1849679210) 3.5 KWD" at bounding box center [910, 368] width 648 height 39
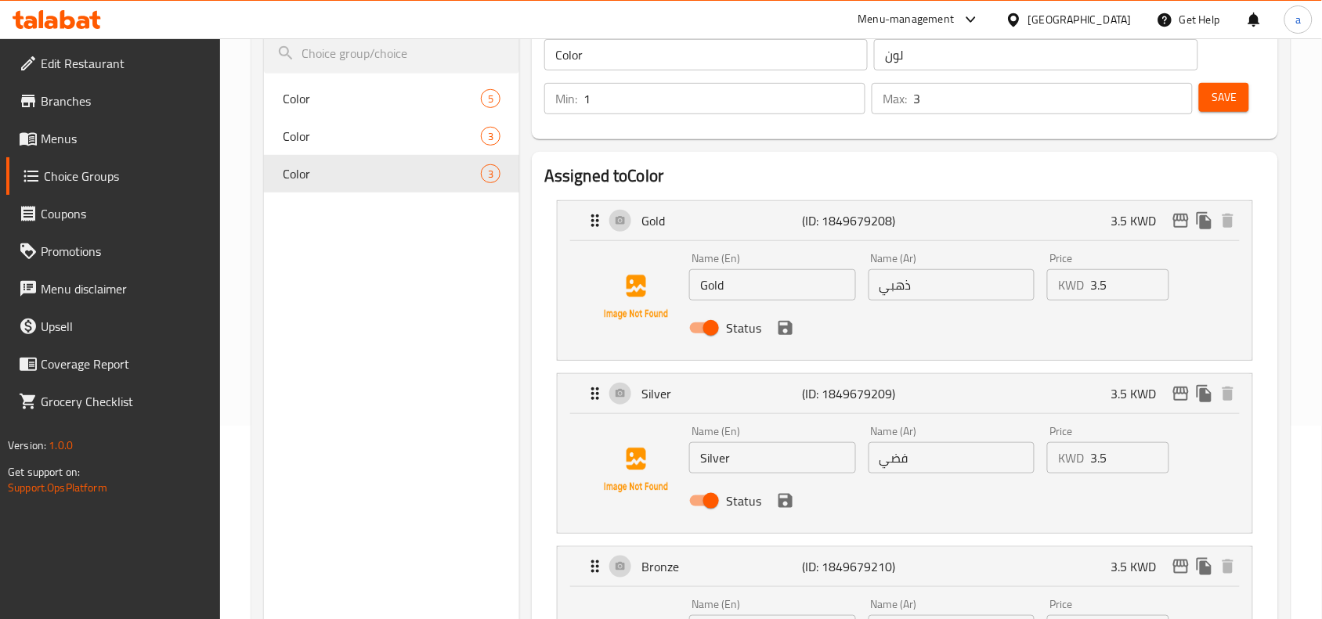
scroll to position [0, 0]
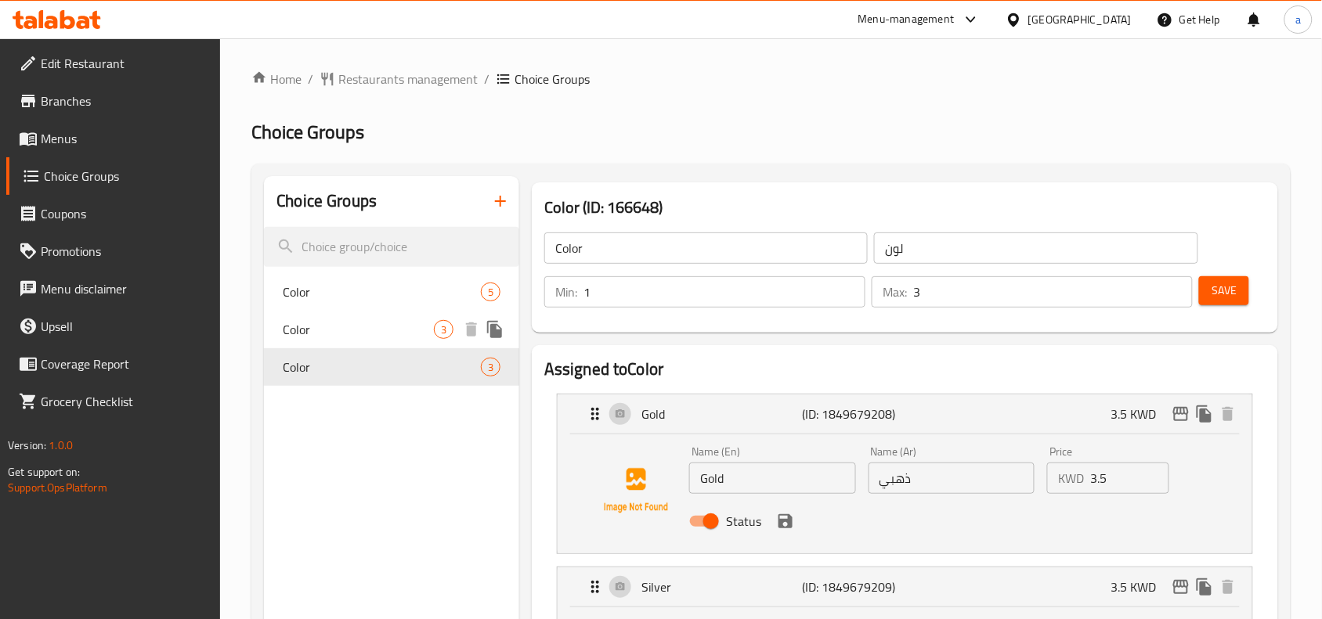
click at [349, 334] on span "Color" at bounding box center [358, 329] width 151 height 19
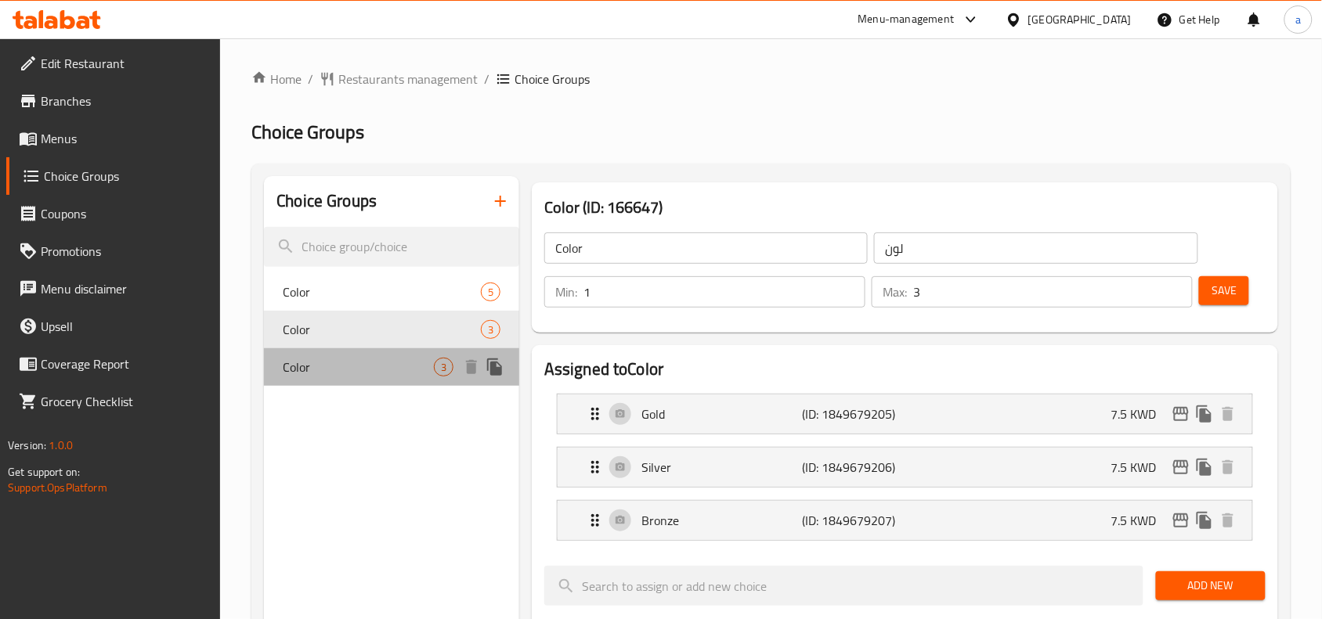
click at [358, 376] on span "Color" at bounding box center [358, 367] width 151 height 19
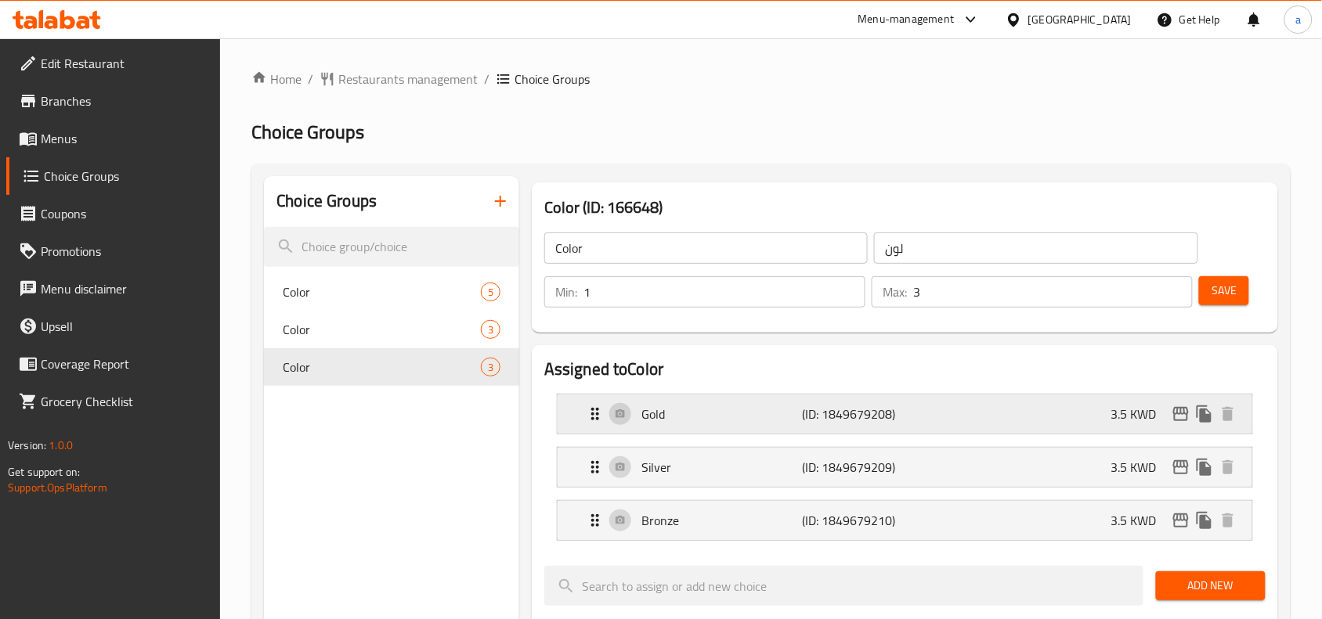
click at [916, 425] on div "Gold (ID: 1849679208) 3.5 KWD" at bounding box center [910, 414] width 648 height 39
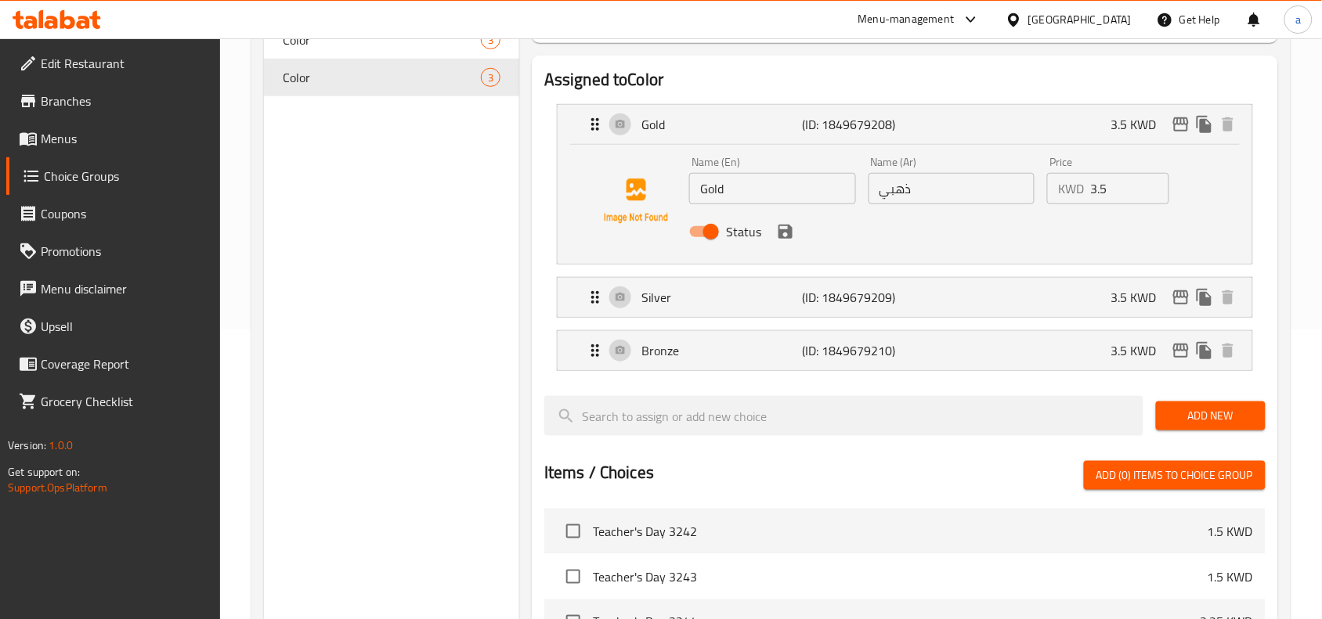
scroll to position [294, 0]
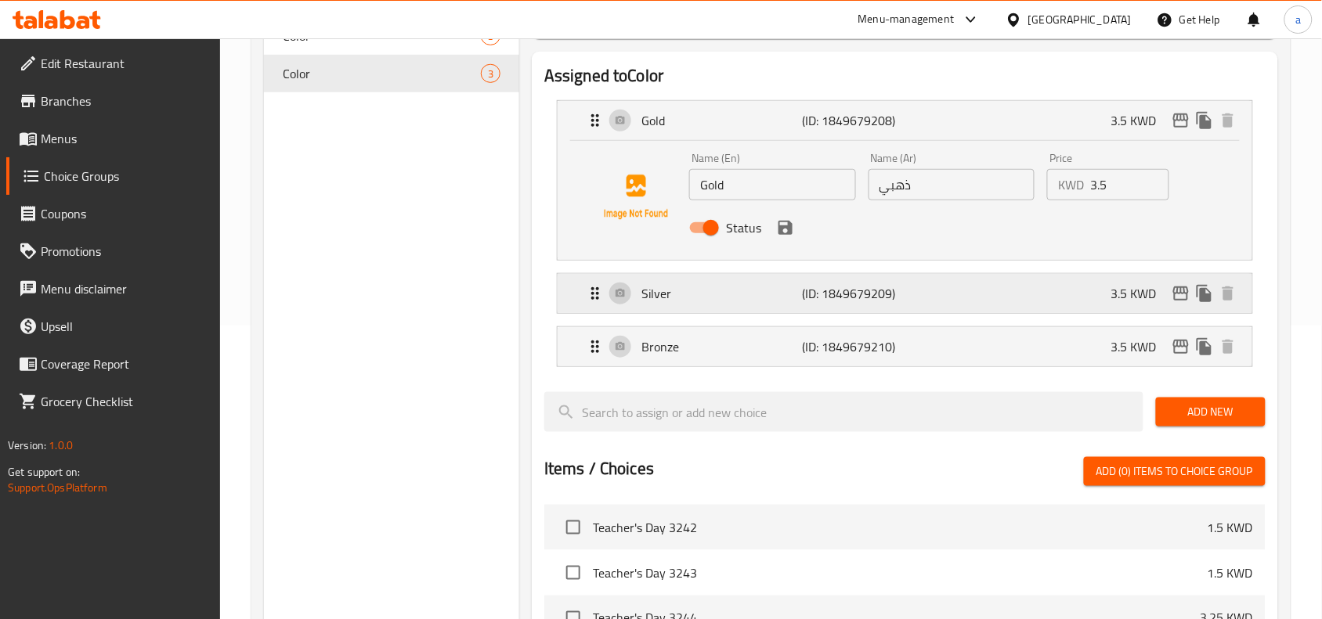
click at [736, 304] on div "Silver (ID: 1849679209) 3.5 KWD" at bounding box center [910, 293] width 648 height 39
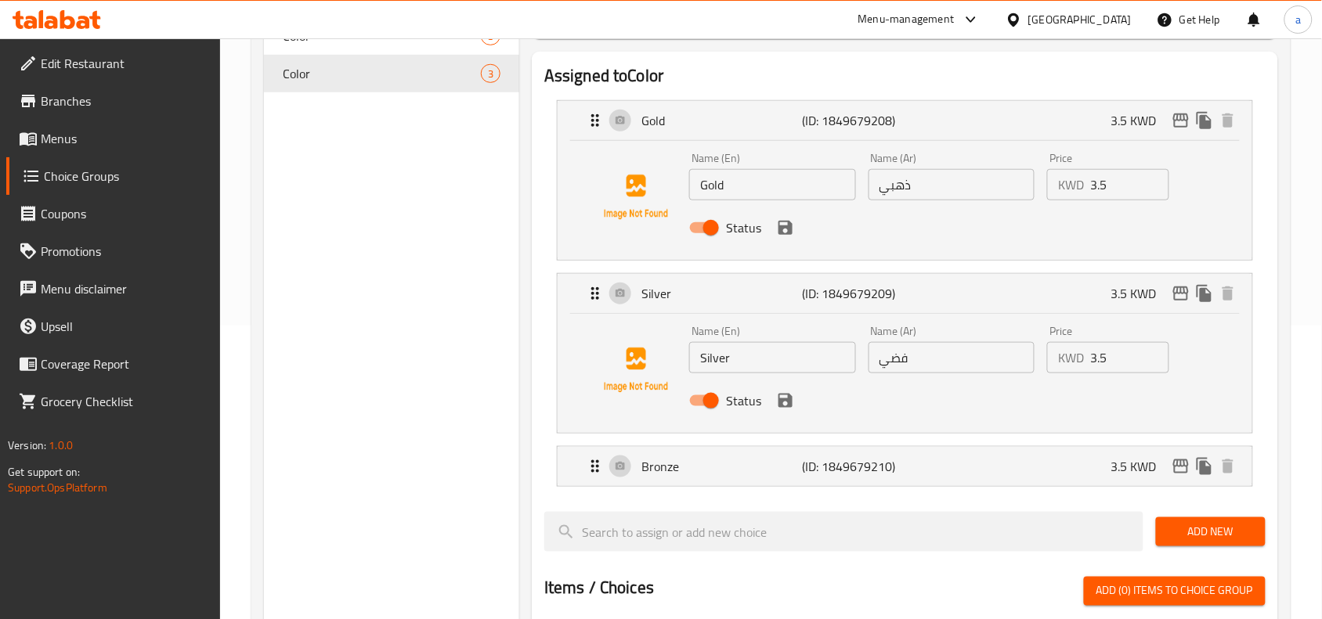
click at [740, 391] on span "Status" at bounding box center [743, 400] width 35 height 19
click at [740, 390] on input "Status" at bounding box center [710, 401] width 89 height 30
click at [745, 453] on div "Bronze (ID: 1849679210) 3.5 KWD" at bounding box center [910, 466] width 648 height 39
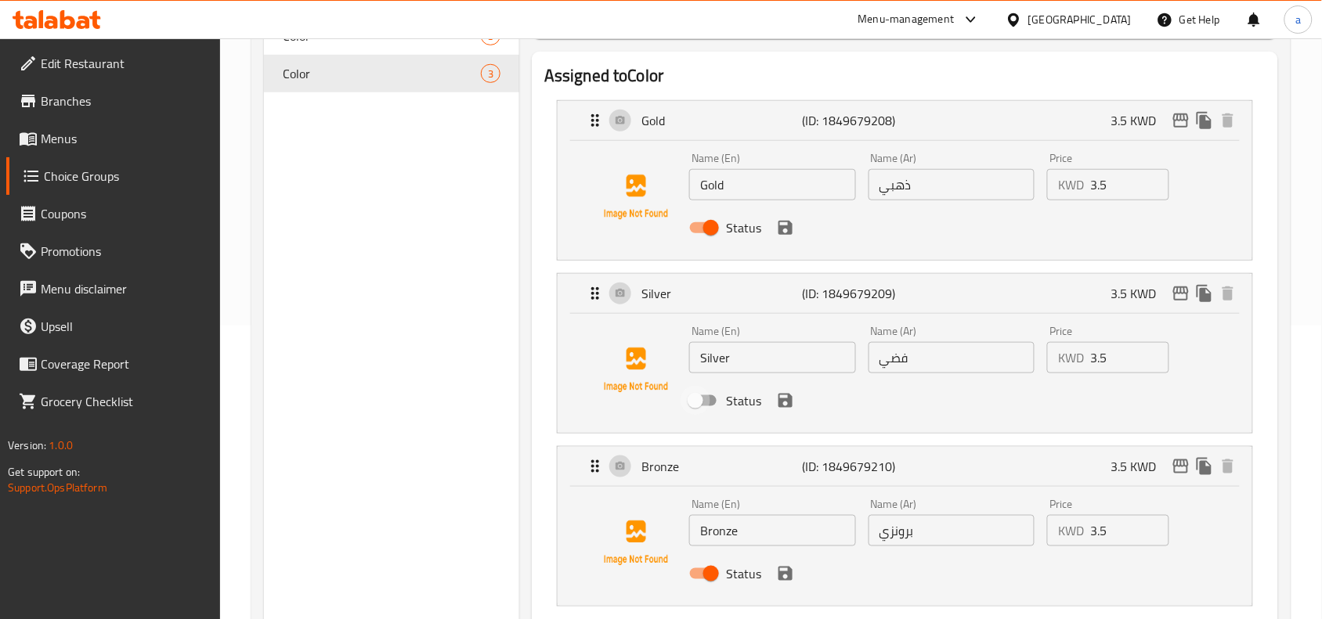
click at [706, 405] on input "Status" at bounding box center [695, 401] width 89 height 30
checkbox input "true"
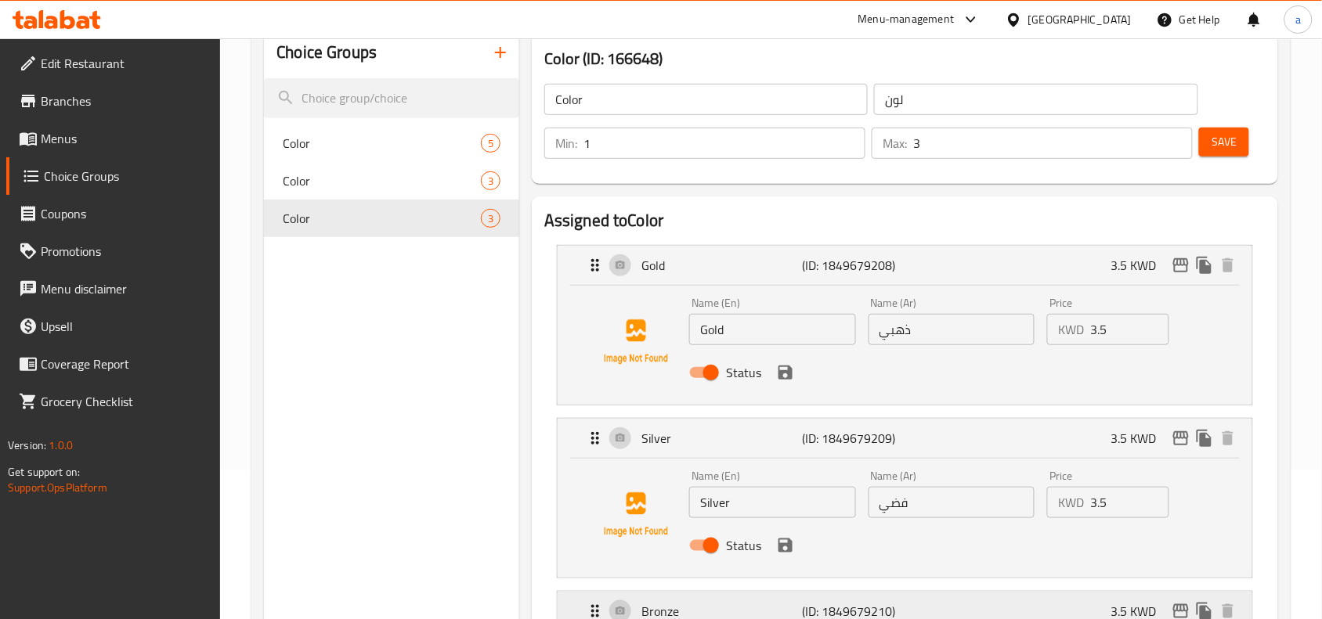
scroll to position [0, 0]
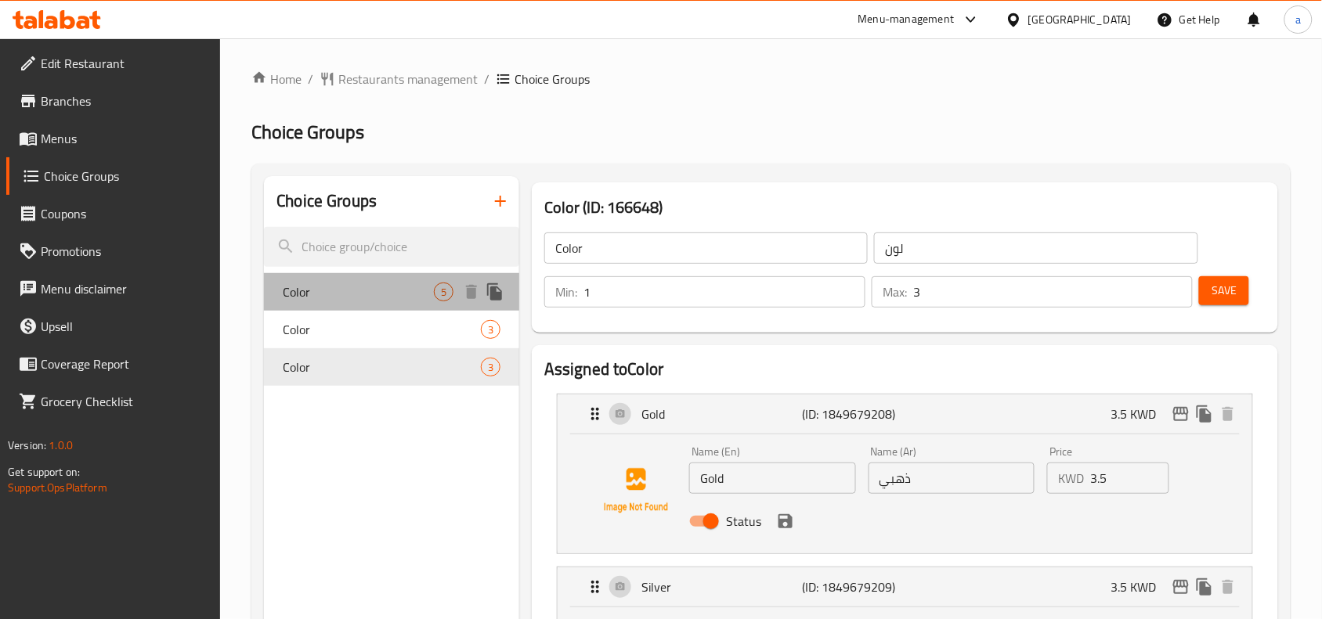
click at [353, 292] on span "Color" at bounding box center [358, 292] width 151 height 19
type input "5"
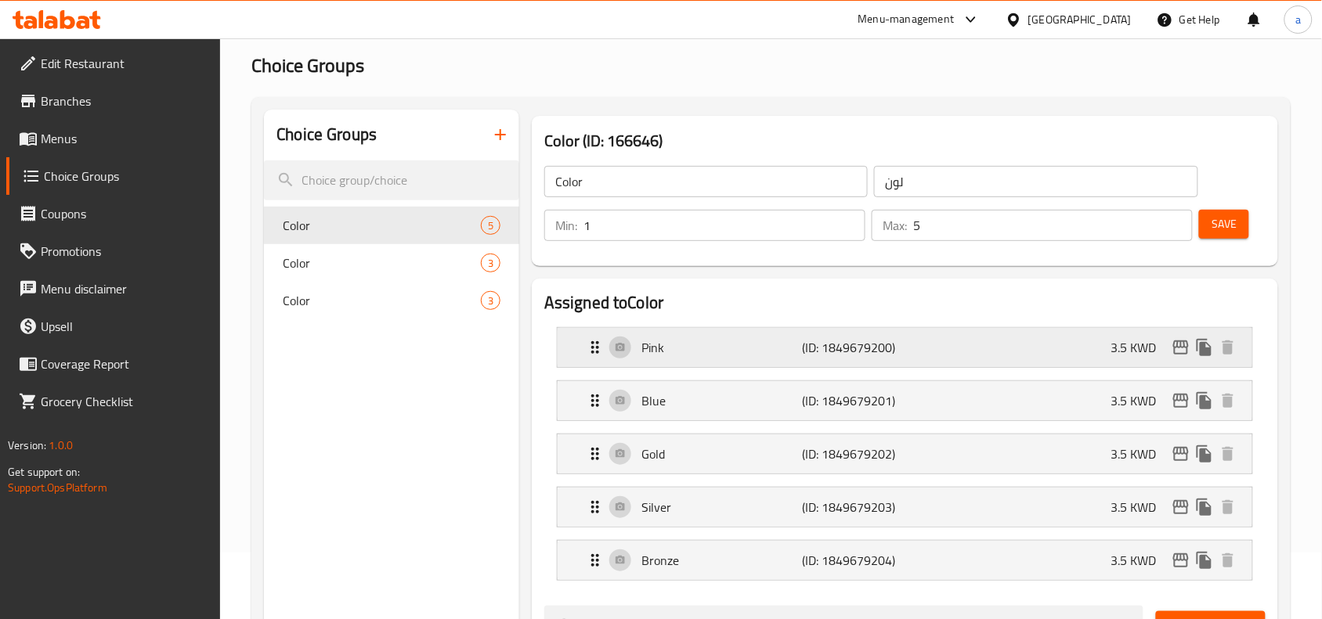
scroll to position [98, 0]
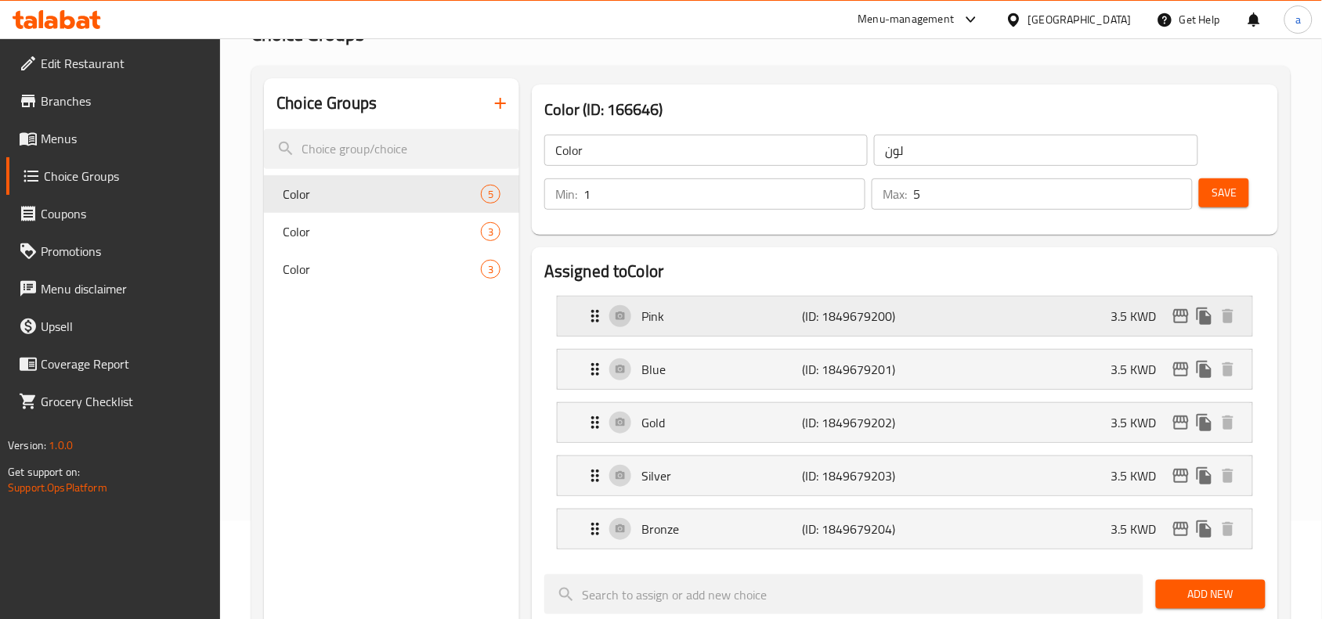
click at [718, 321] on p "Pink" at bounding box center [721, 316] width 161 height 19
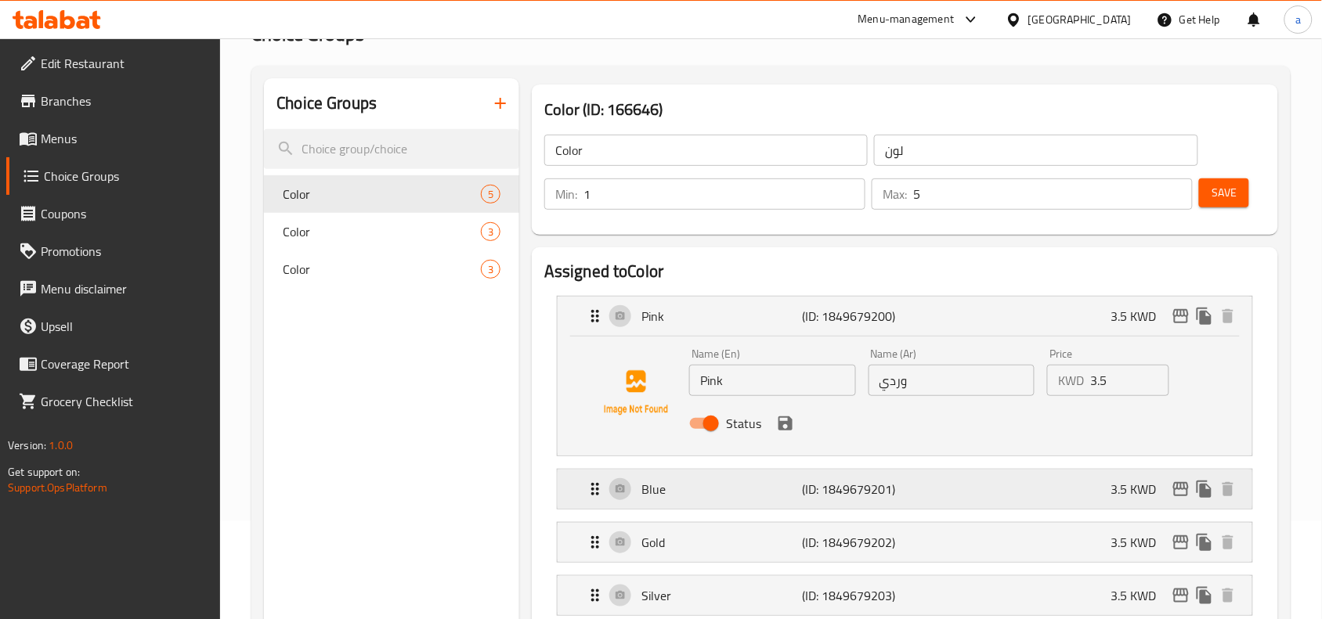
click at [815, 498] on p "(ID: 1849679201)" at bounding box center [855, 489] width 107 height 19
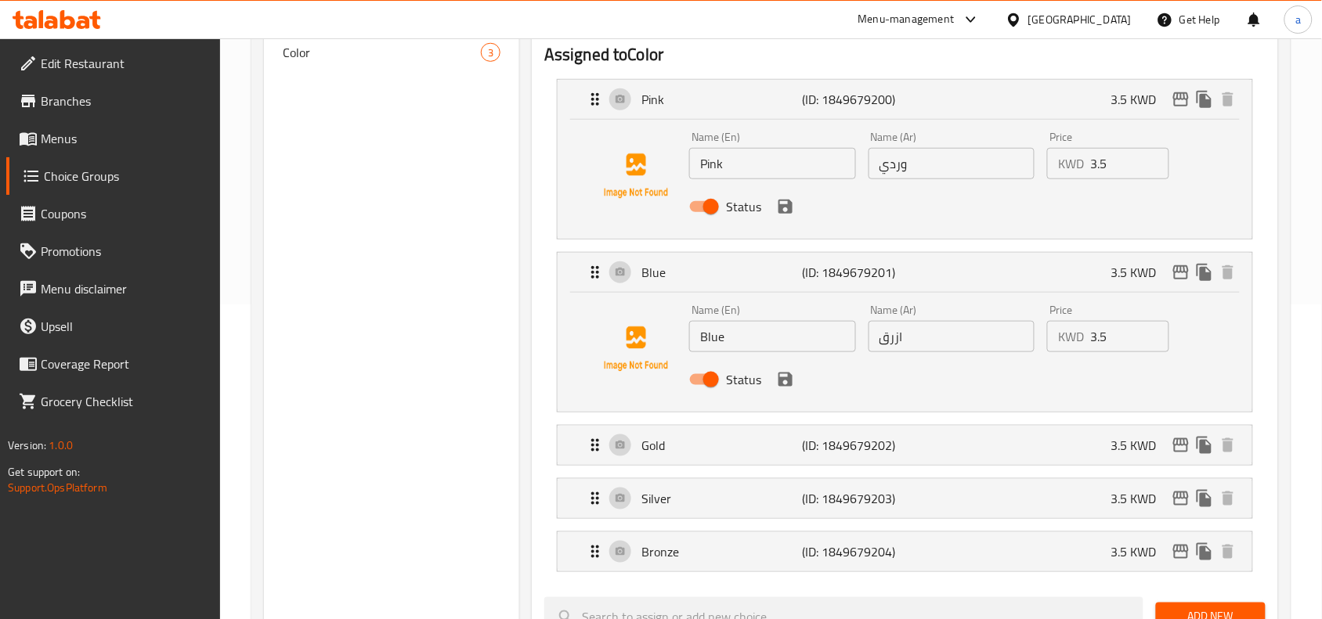
scroll to position [391, 0]
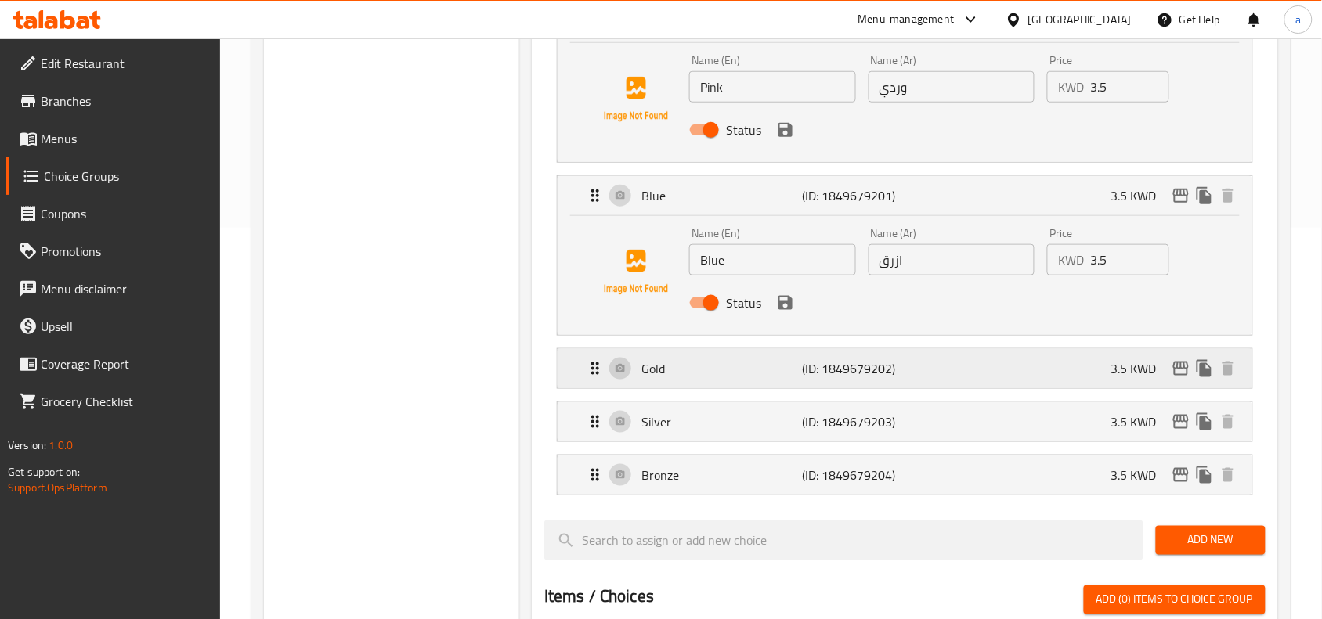
click at [776, 370] on p "Gold" at bounding box center [721, 368] width 161 height 19
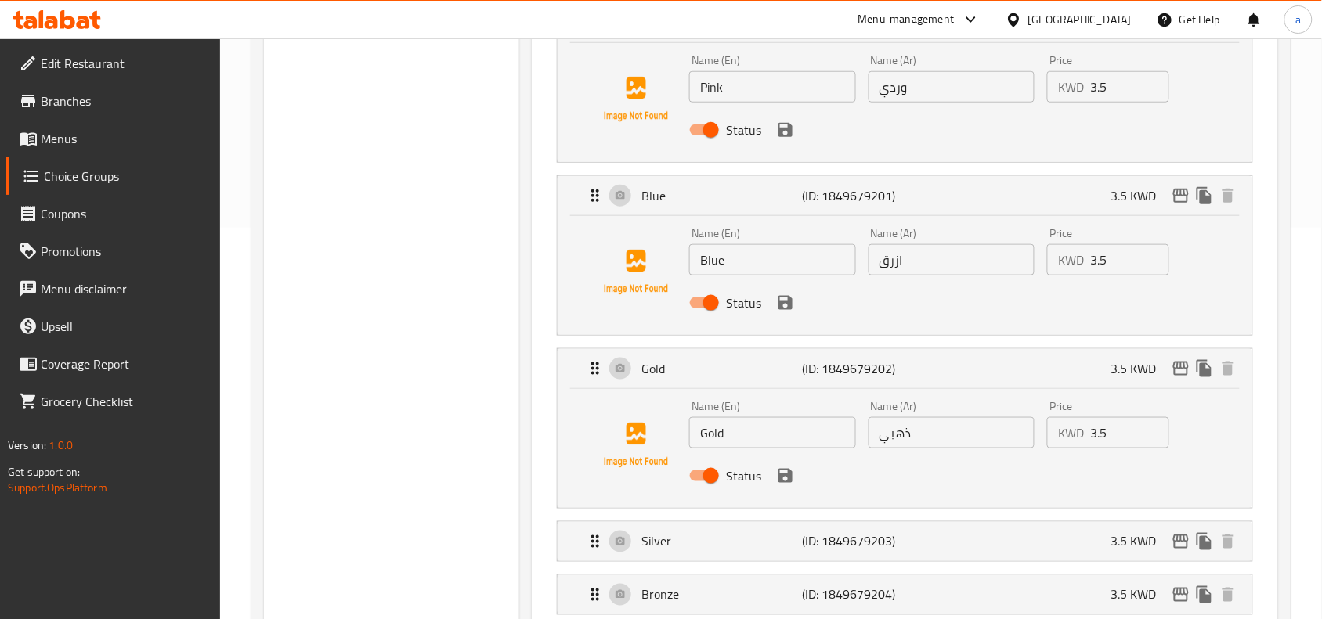
click at [791, 466] on button "save" at bounding box center [785, 475] width 23 height 23
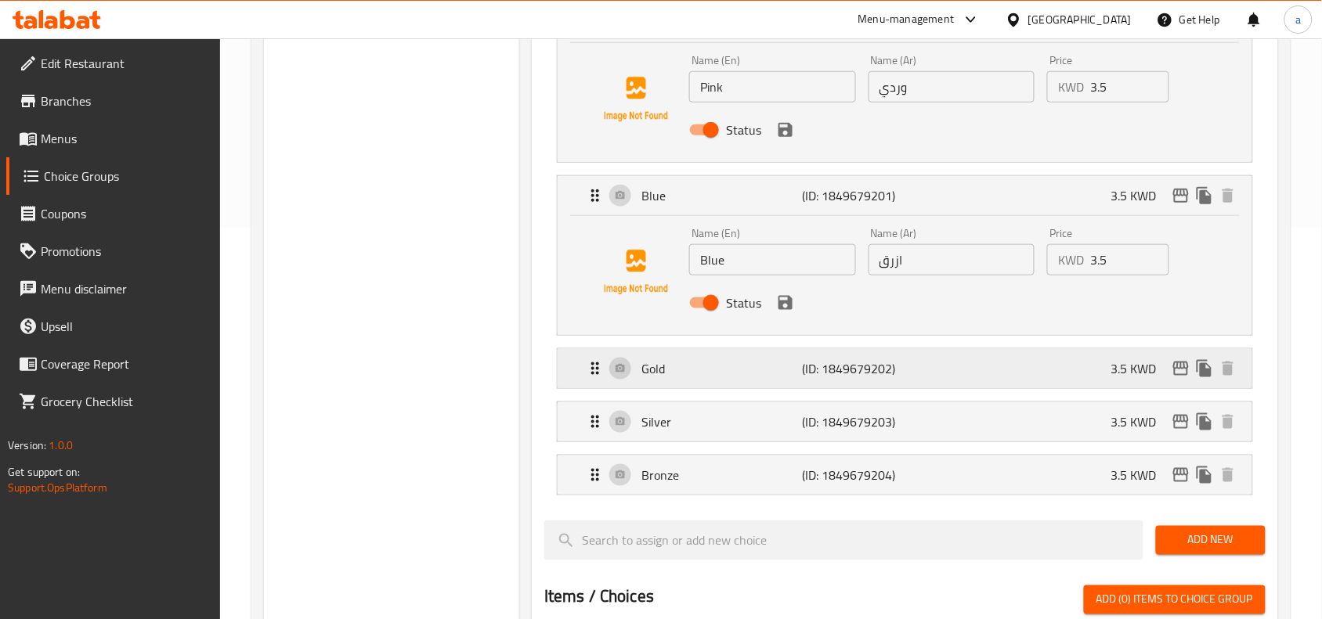
click at [783, 368] on p "Gold" at bounding box center [721, 368] width 161 height 19
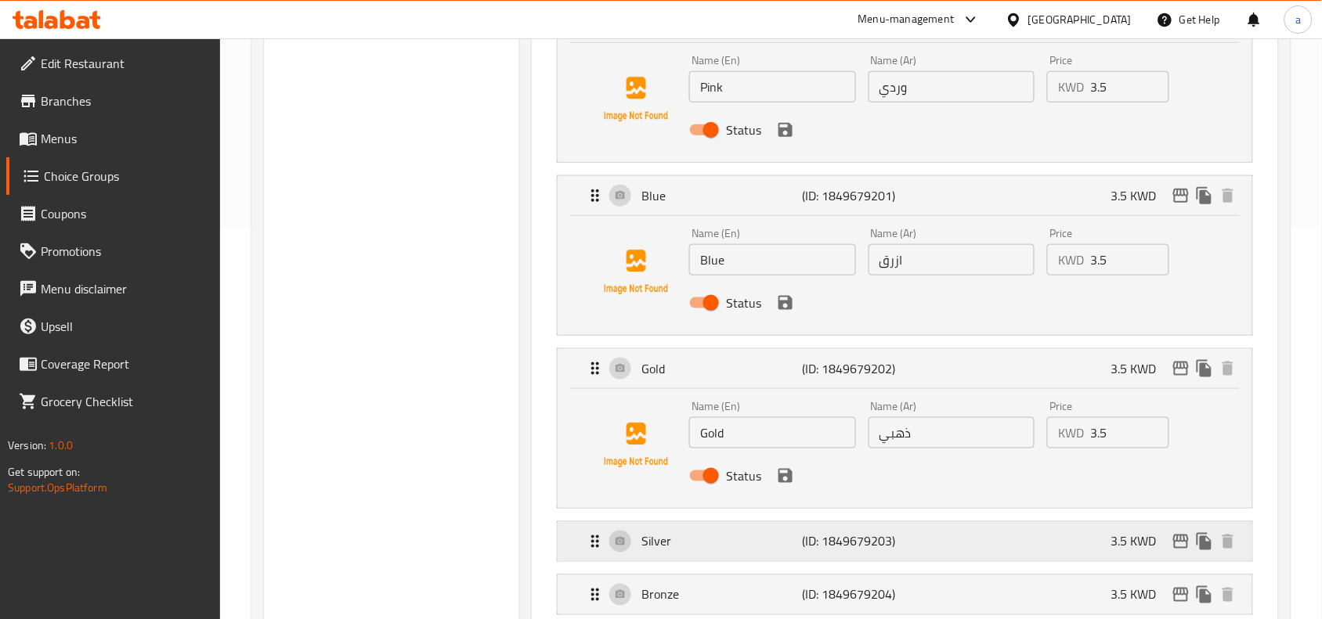
click at [799, 557] on div "Silver (ID: 1849679203) 3.5 KWD" at bounding box center [910, 541] width 648 height 39
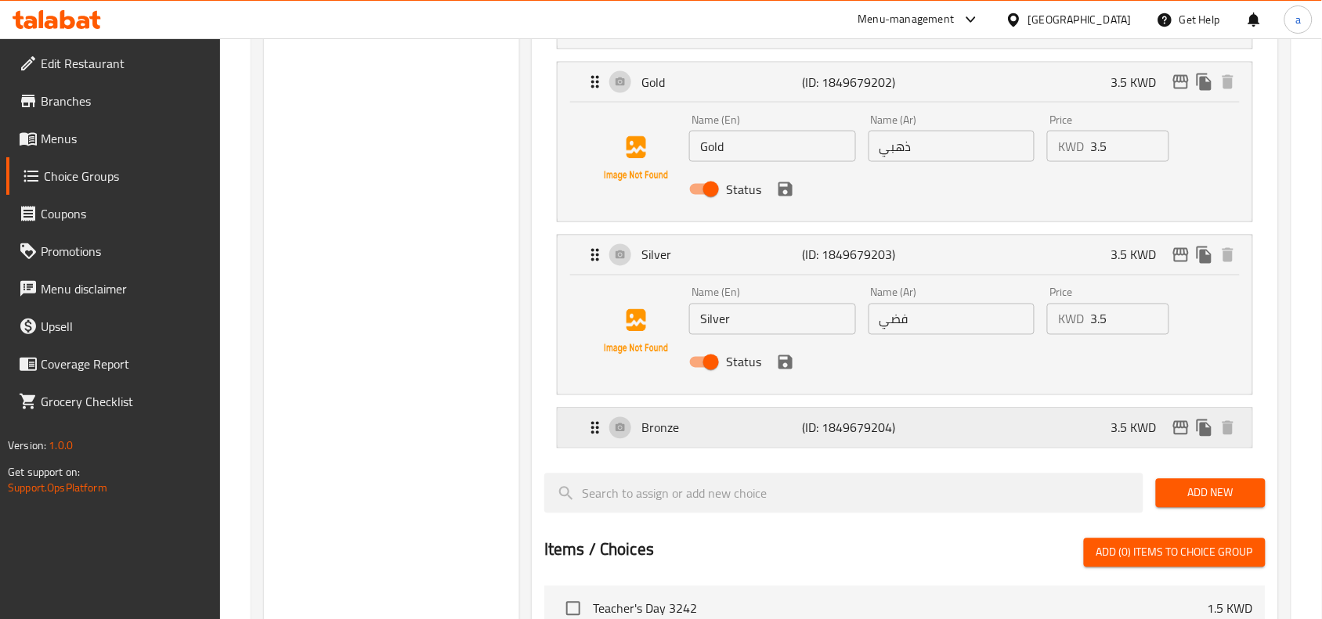
scroll to position [685, 0]
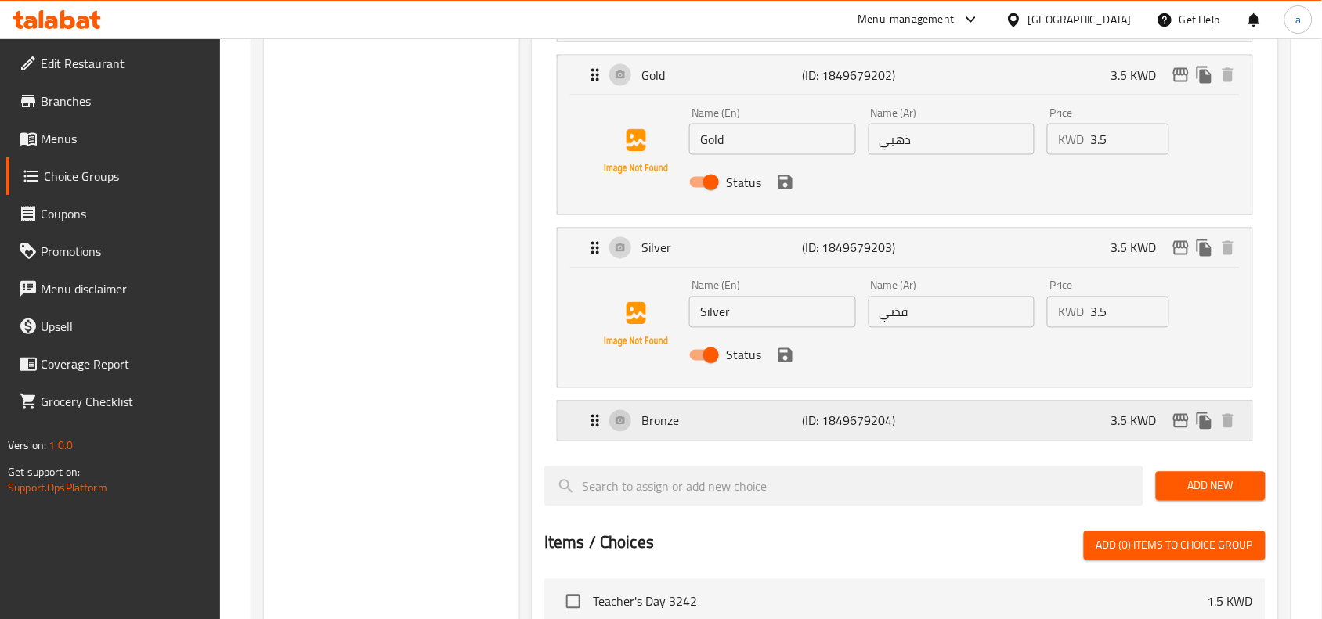
click at [764, 420] on p "Bronze" at bounding box center [721, 421] width 161 height 19
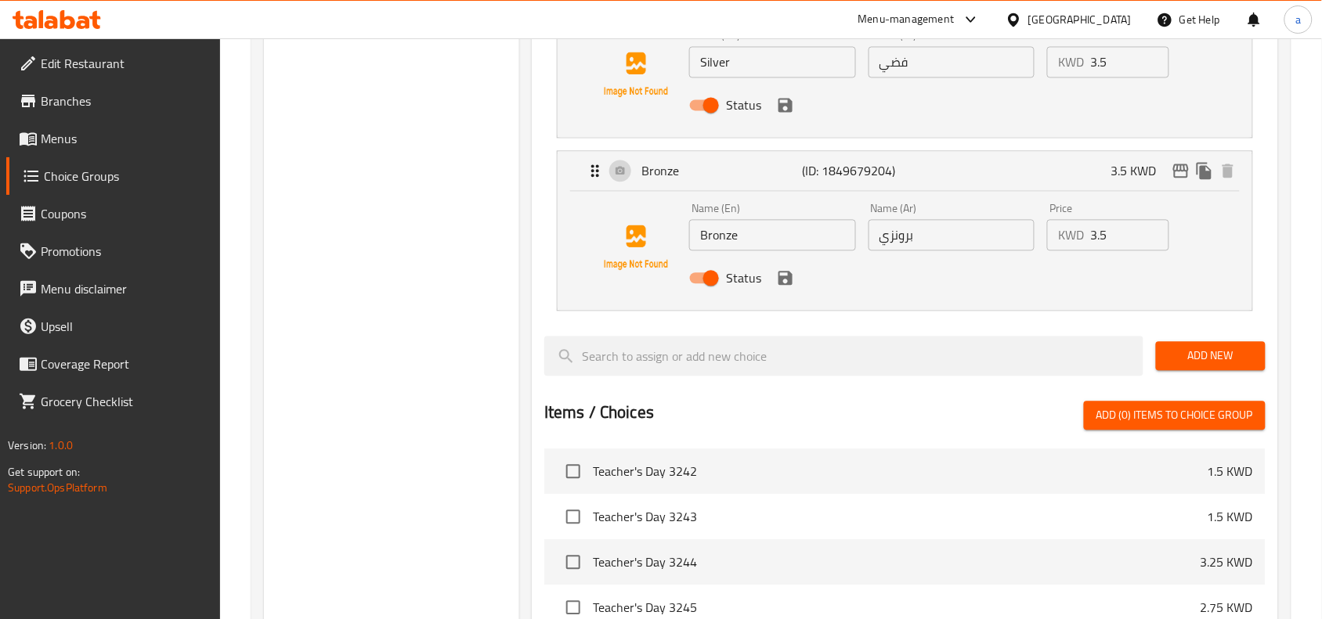
scroll to position [619, 0]
